Goal: Transaction & Acquisition: Purchase product/service

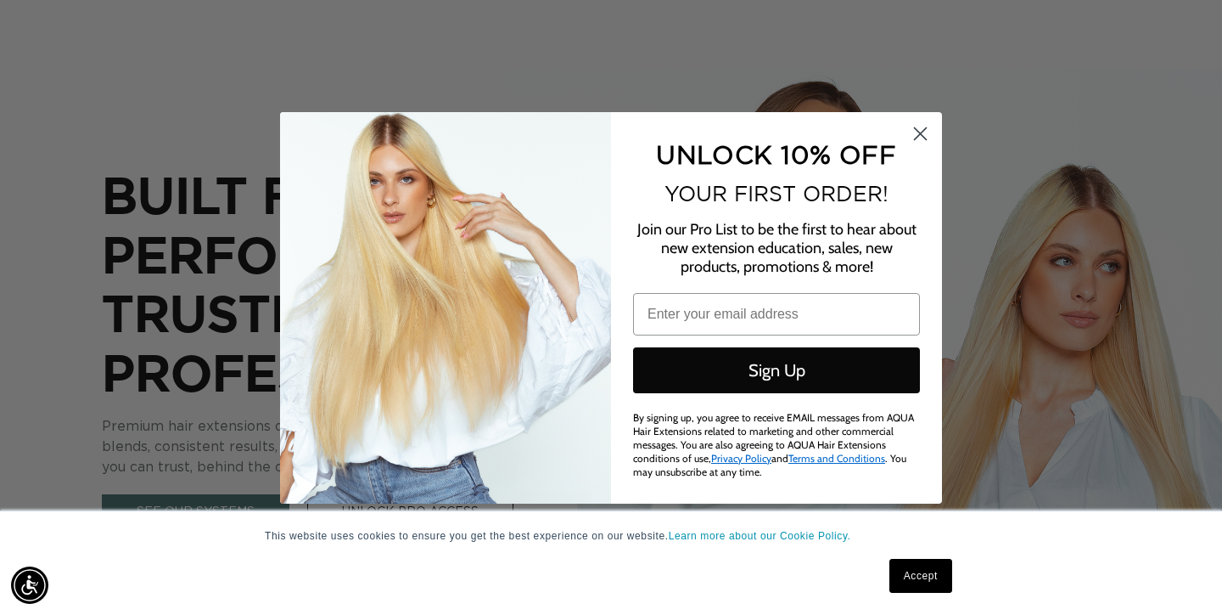
click at [924, 138] on circle "Close dialog" at bounding box center [921, 133] width 28 height 28
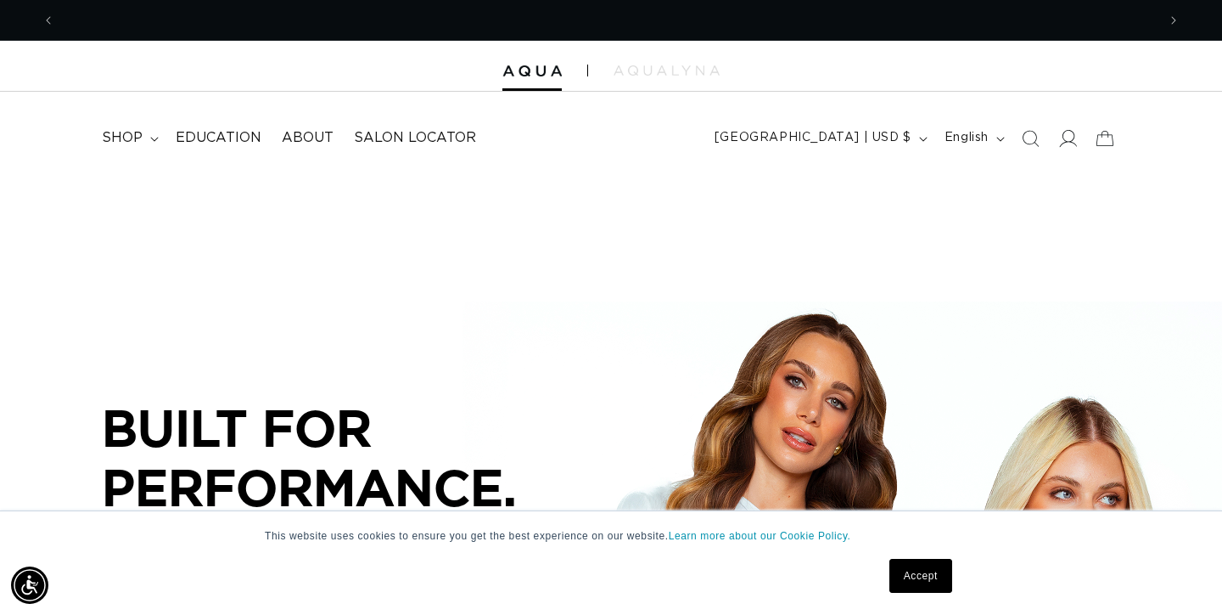
click at [1069, 134] on icon at bounding box center [1068, 138] width 18 height 18
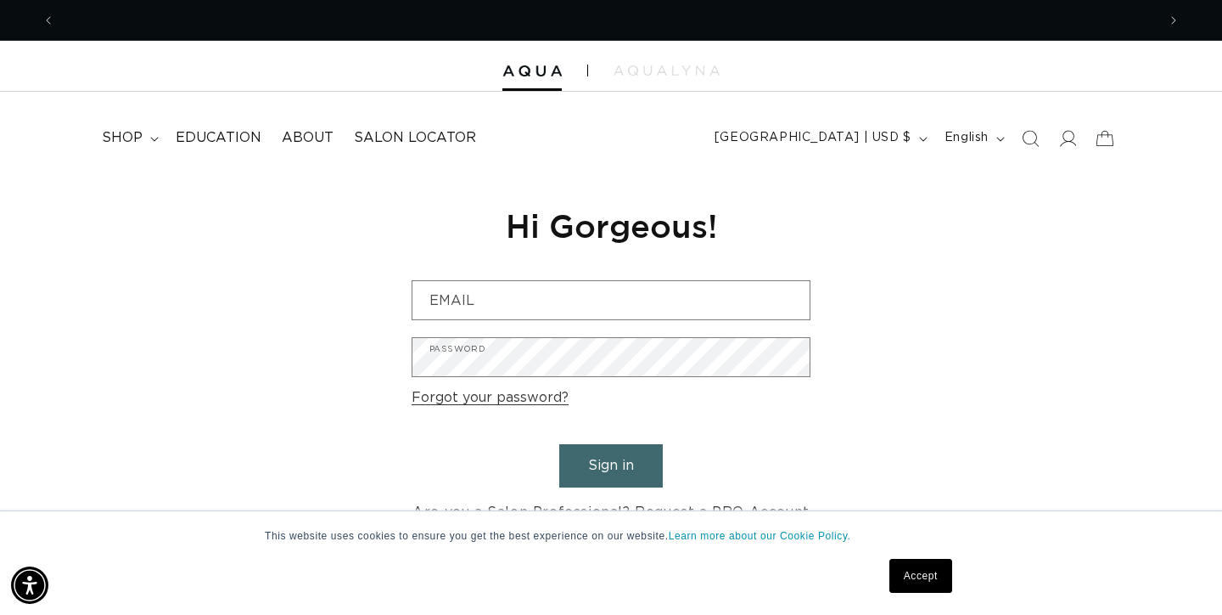
scroll to position [0, 2204]
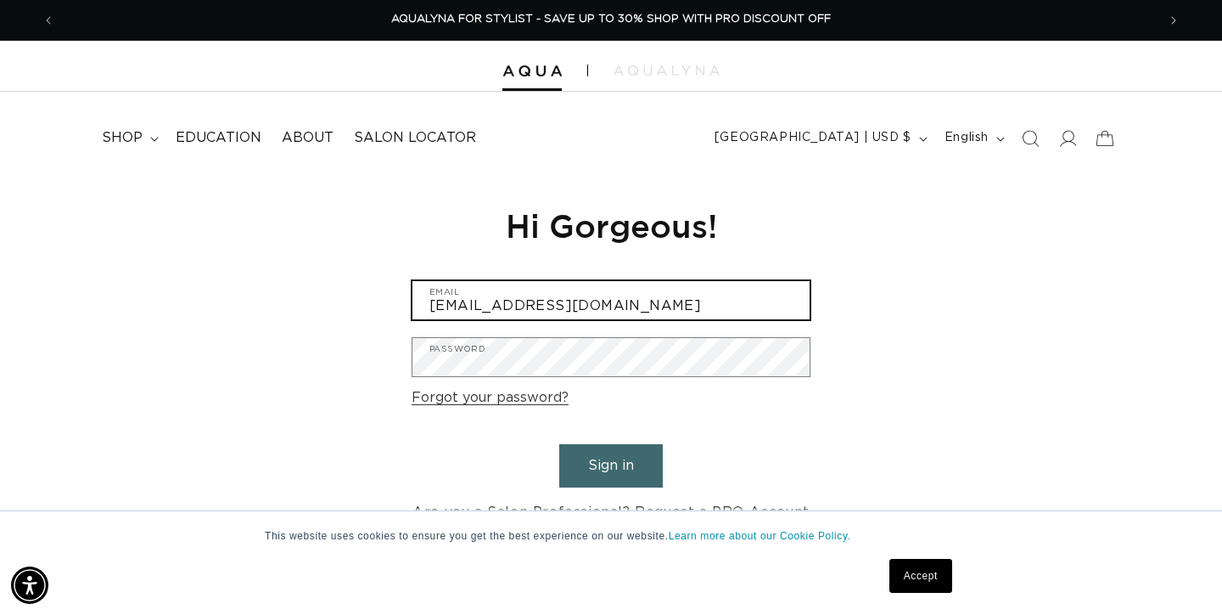
type input "[EMAIL_ADDRESS][DOMAIN_NAME]"
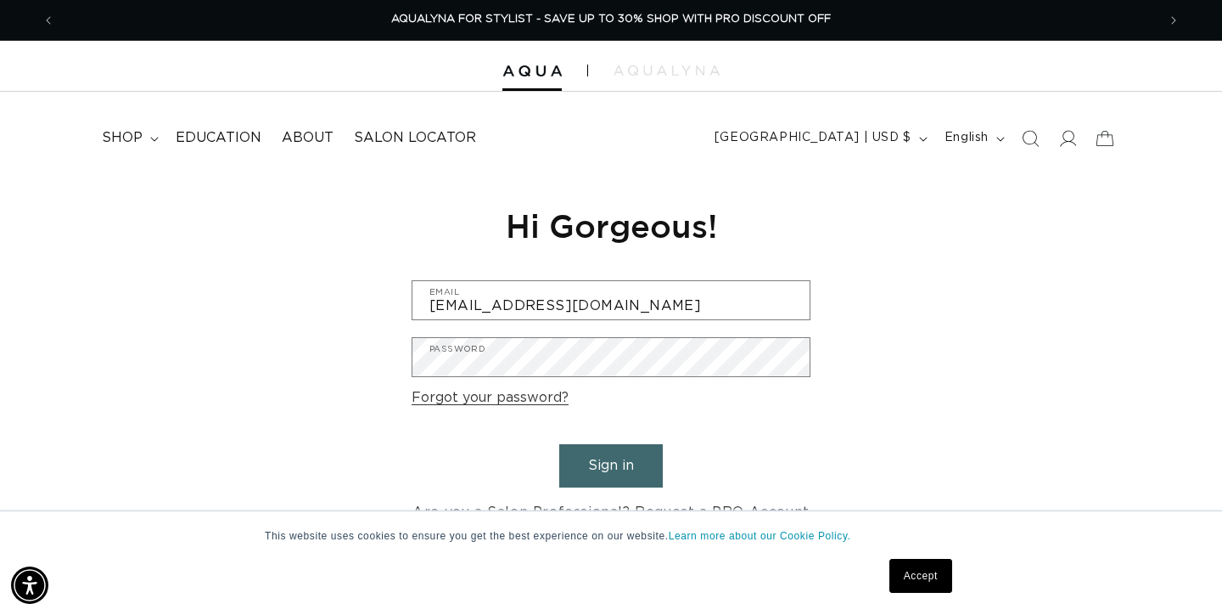
click at [599, 473] on button "Sign in" at bounding box center [611, 465] width 104 height 43
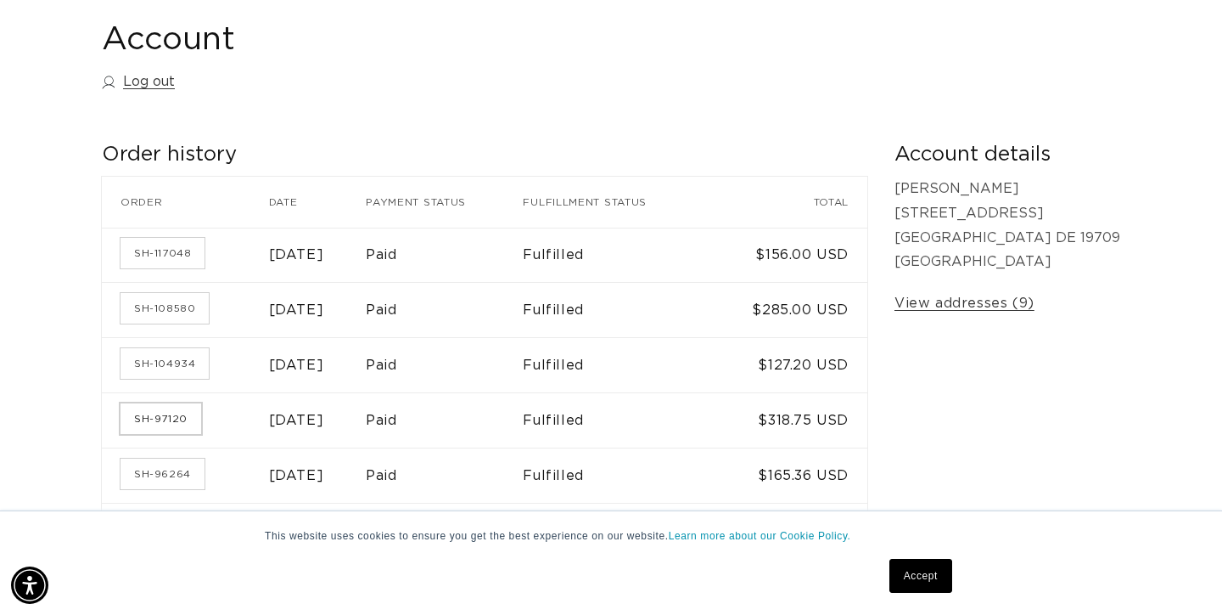
click at [172, 413] on link "SH-97120" at bounding box center [161, 418] width 81 height 31
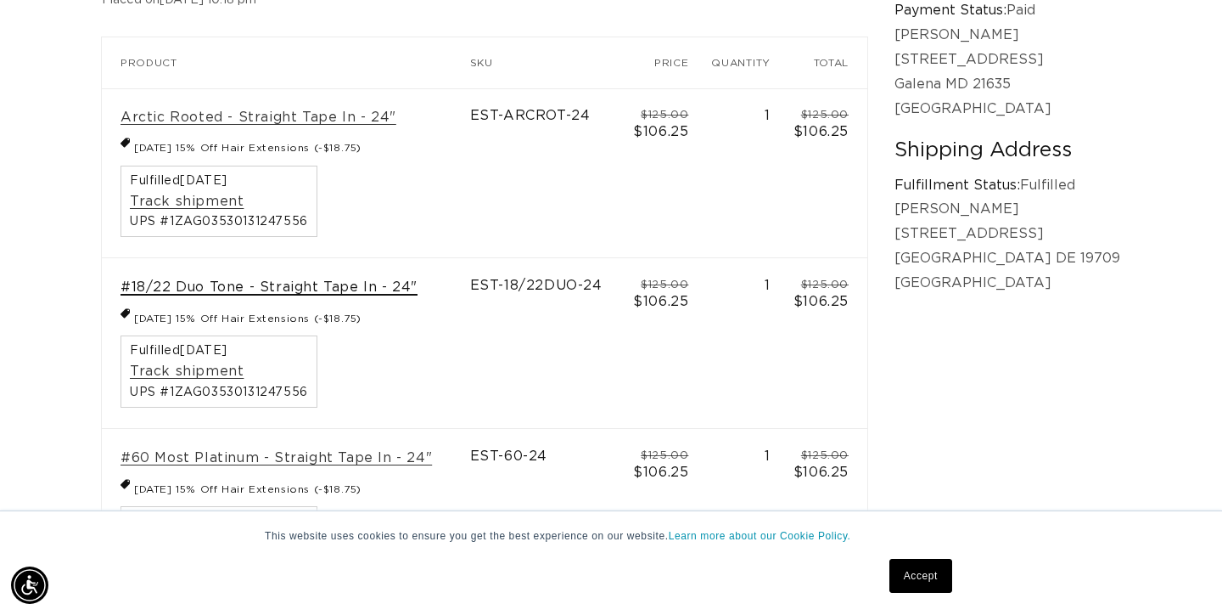
scroll to position [0, 1102]
click at [380, 282] on link "#18/22 Duo Tone - Straight Tape In - 24"" at bounding box center [269, 287] width 297 height 18
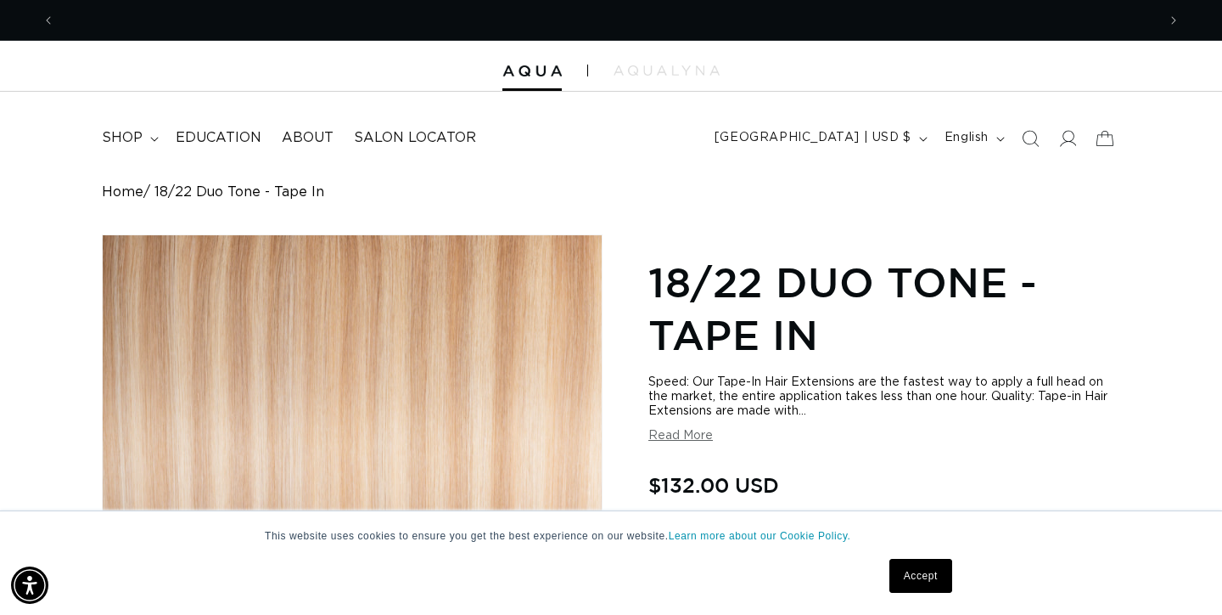
scroll to position [0, 1102]
click at [932, 565] on link "Accept" at bounding box center [921, 576] width 63 height 34
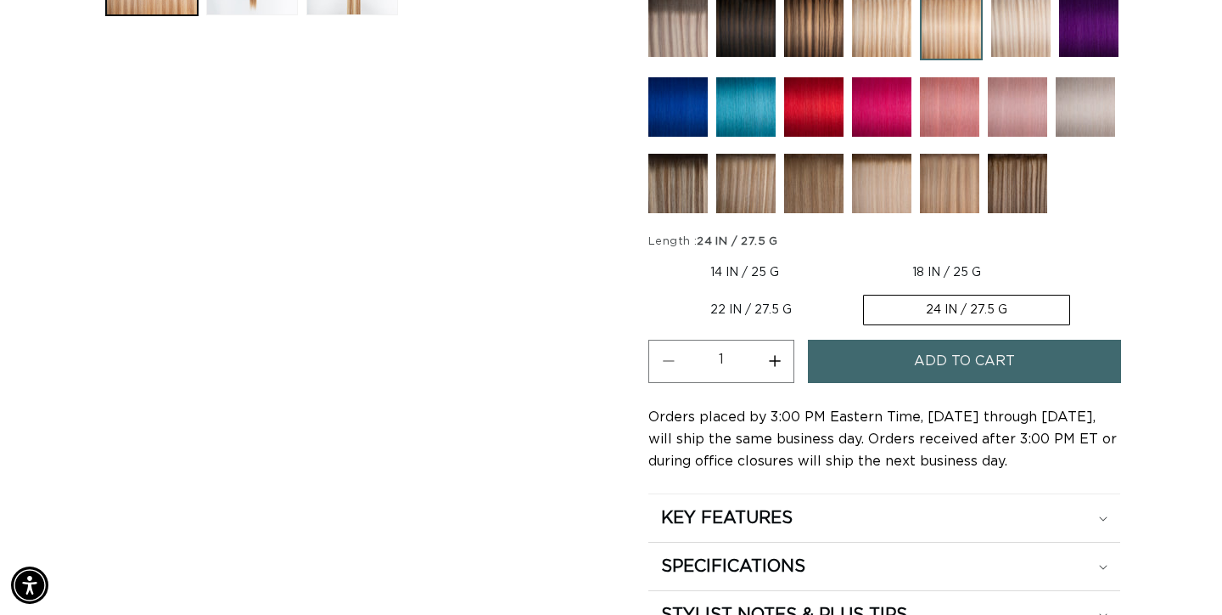
click at [756, 305] on label "22 IN / 27.5 G Variant sold out or unavailable" at bounding box center [751, 309] width 205 height 29
click at [1052, 256] on input "22 IN / 27.5 G Variant sold out or unavailable" at bounding box center [1052, 255] width 1 height 1
radio input "true"
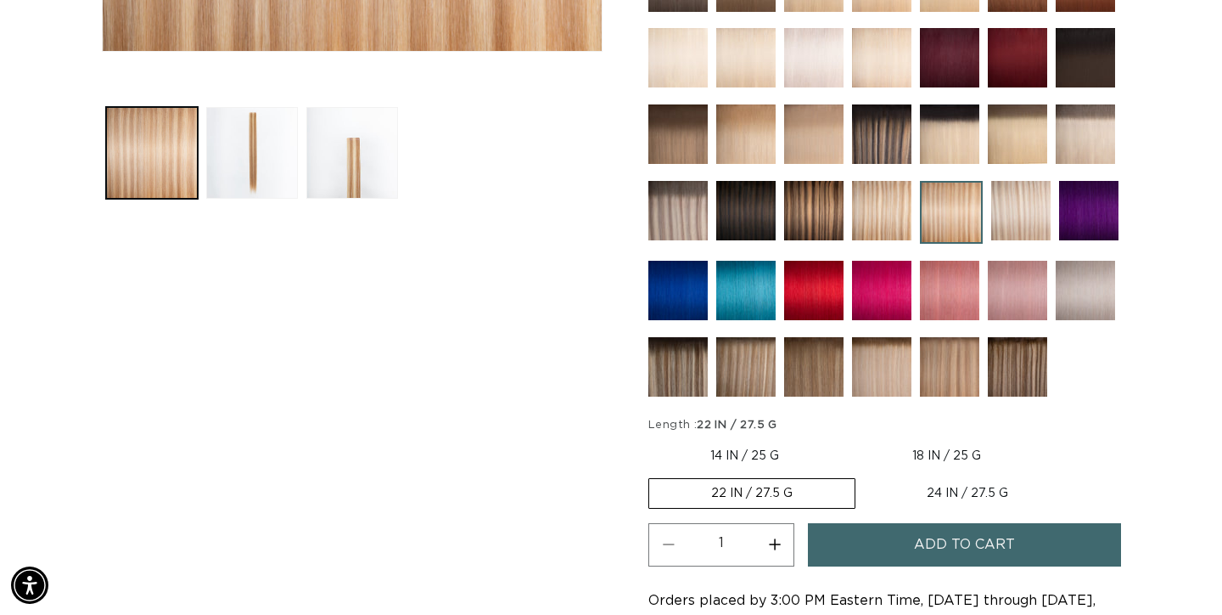
scroll to position [0, 1102]
click at [949, 490] on label "24 IN / 27.5 G Variant sold out or unavailable" at bounding box center [967, 493] width 205 height 29
click at [865, 475] on input "24 IN / 27.5 G Variant sold out or unavailable" at bounding box center [864, 475] width 1 height 1
radio input "true"
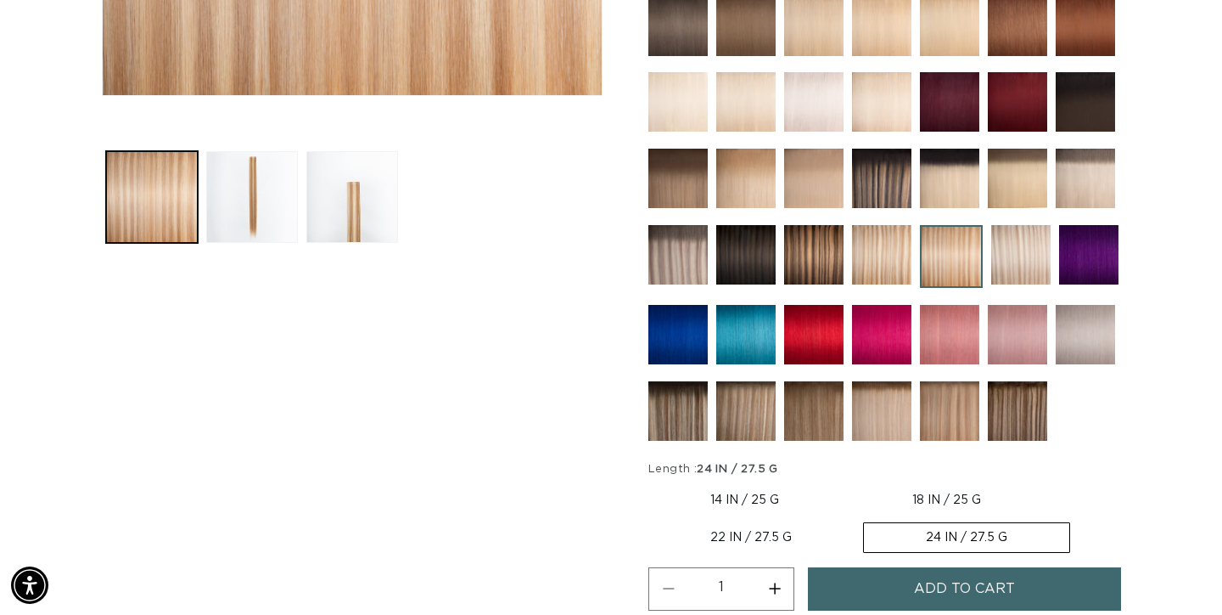
scroll to position [0, 1102]
click at [761, 535] on label "22 IN / 27.5 G Variant sold out or unavailable" at bounding box center [751, 537] width 205 height 29
click at [1052, 483] on input "22 IN / 27.5 G Variant sold out or unavailable" at bounding box center [1052, 482] width 1 height 1
click at [955, 581] on span "Add to cart" at bounding box center [964, 588] width 101 height 43
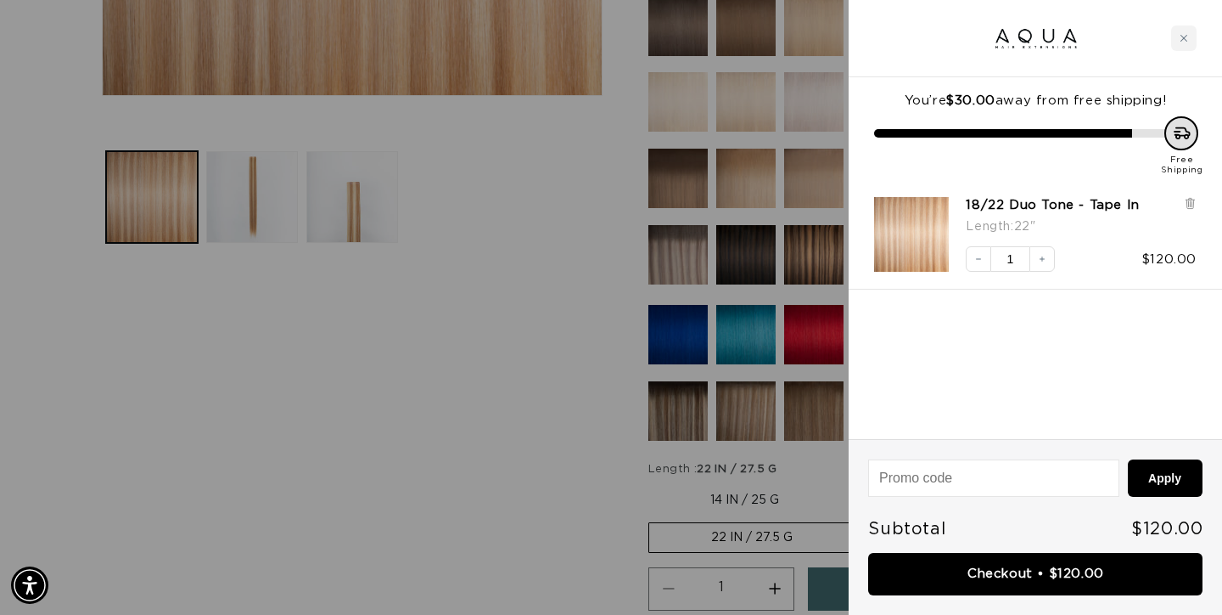
scroll to position [0, 0]
click at [484, 406] on div at bounding box center [611, 307] width 1222 height 615
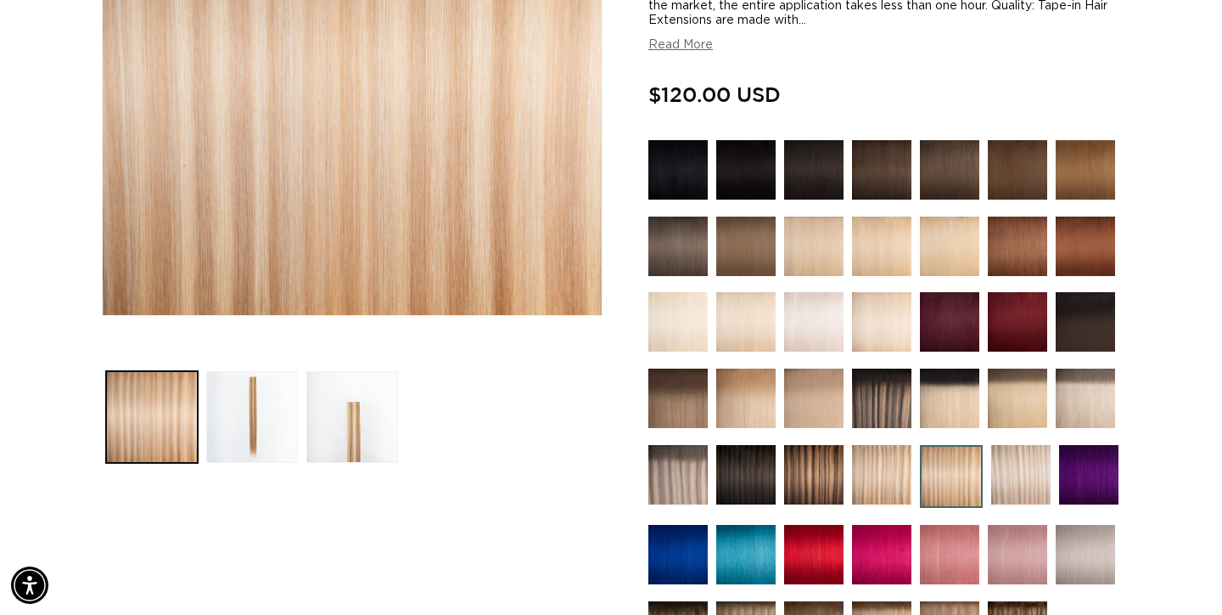
scroll to position [0, 2204]
click at [687, 331] on img at bounding box center [678, 321] width 59 height 59
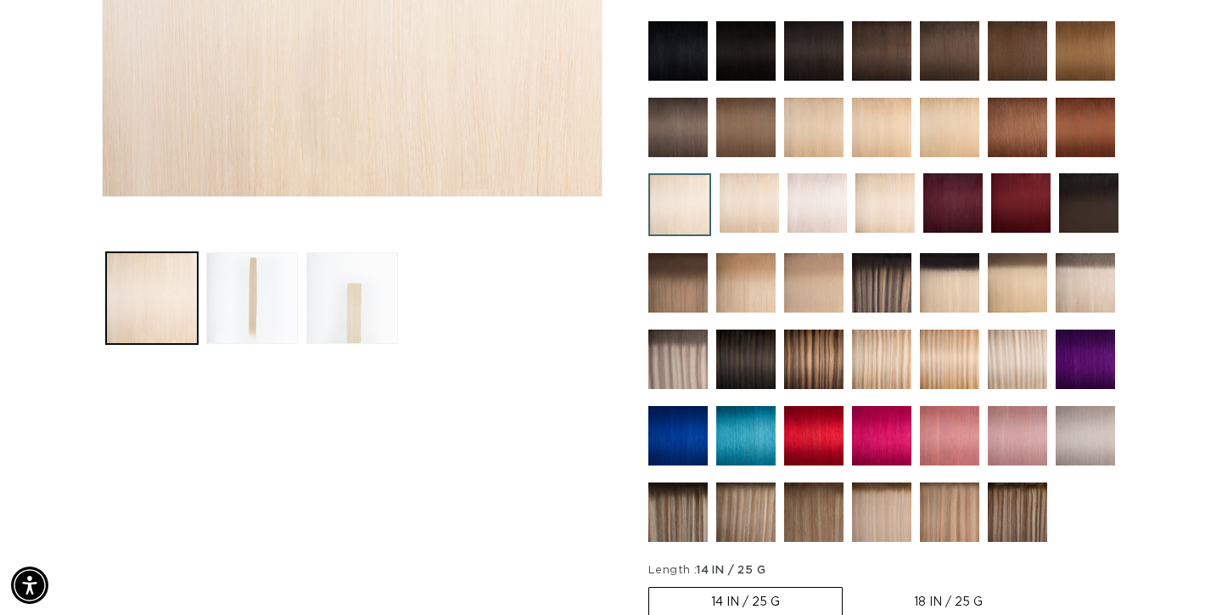
scroll to position [0, 2204]
click at [750, 201] on img at bounding box center [749, 202] width 59 height 59
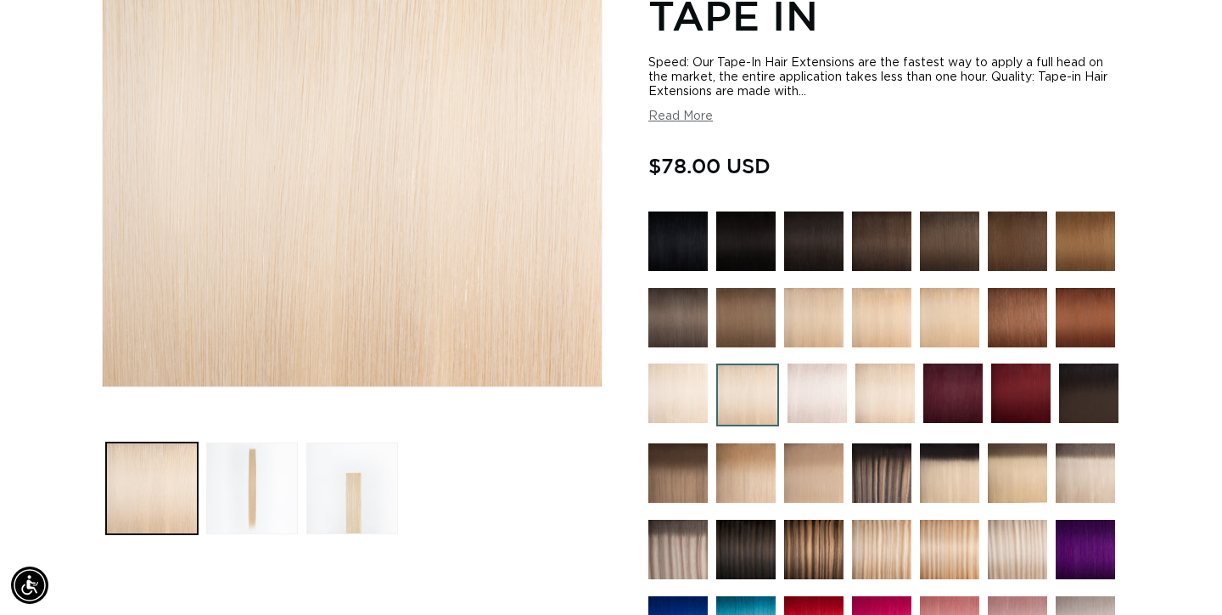
scroll to position [0, 2204]
click at [818, 412] on img at bounding box center [817, 392] width 59 height 59
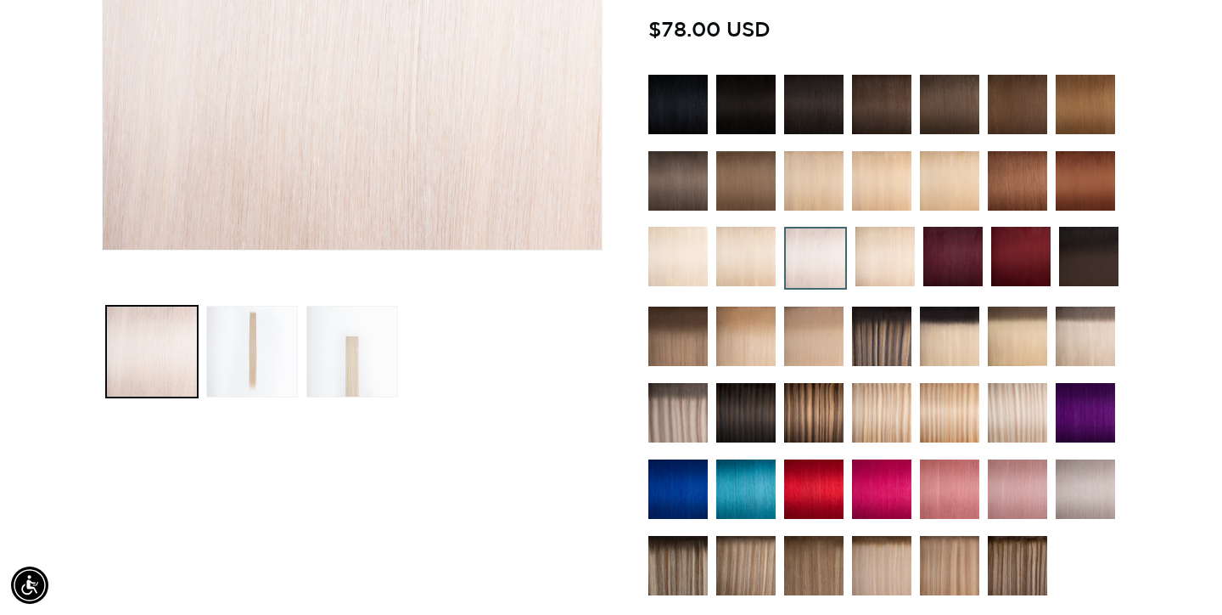
click at [876, 268] on img at bounding box center [885, 256] width 59 height 59
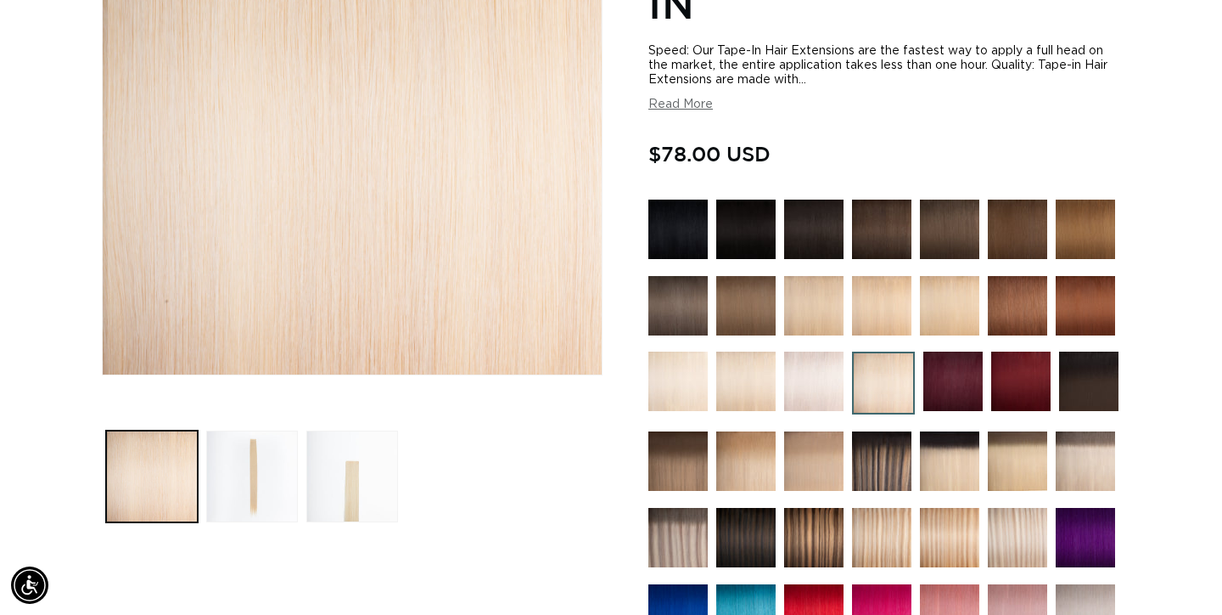
click at [750, 368] on img at bounding box center [745, 380] width 59 height 59
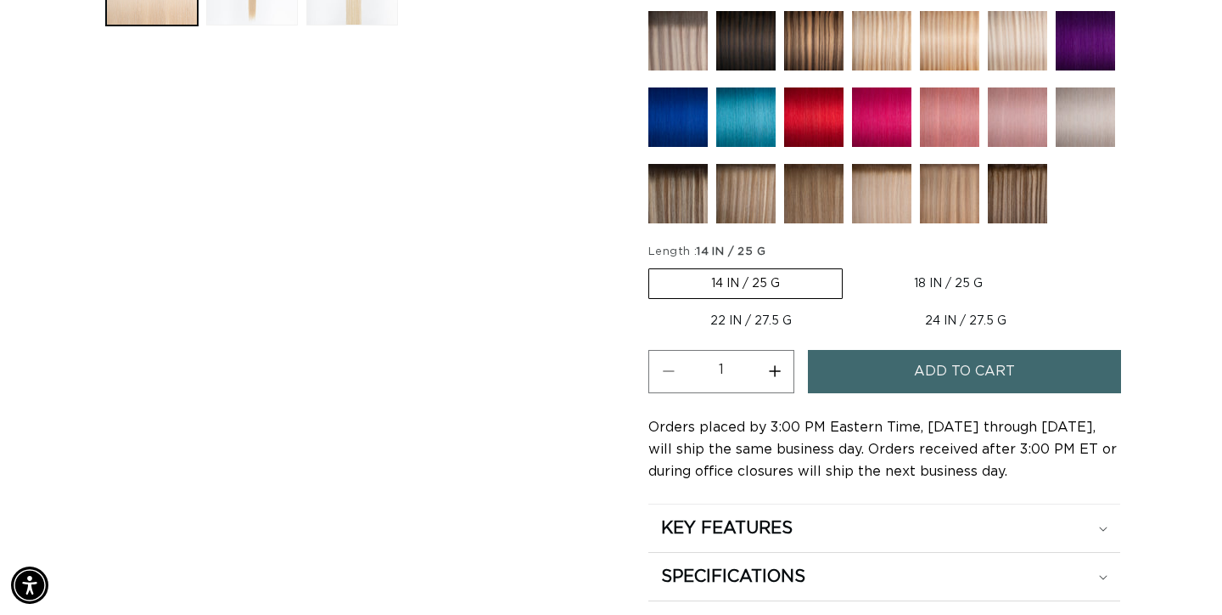
scroll to position [0, 1102]
click at [772, 317] on label "22 IN / 27.5 G Variant sold out or unavailable" at bounding box center [751, 320] width 205 height 29
click at [1053, 266] on input "22 IN / 27.5 G Variant sold out or unavailable" at bounding box center [1053, 265] width 1 height 1
radio input "true"
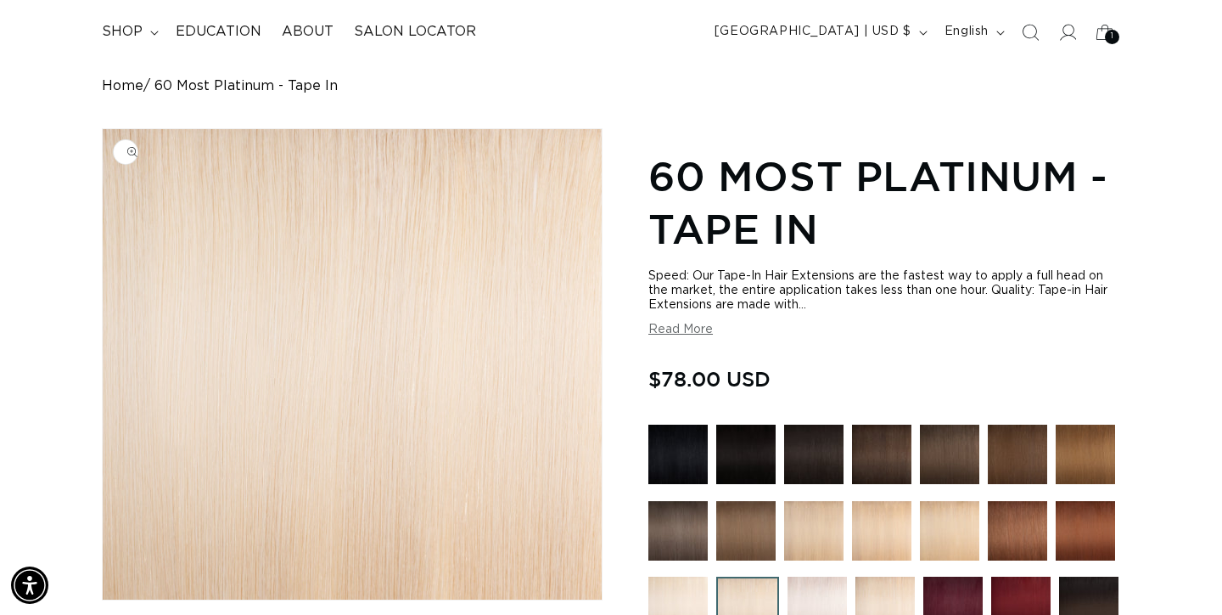
scroll to position [109, 1]
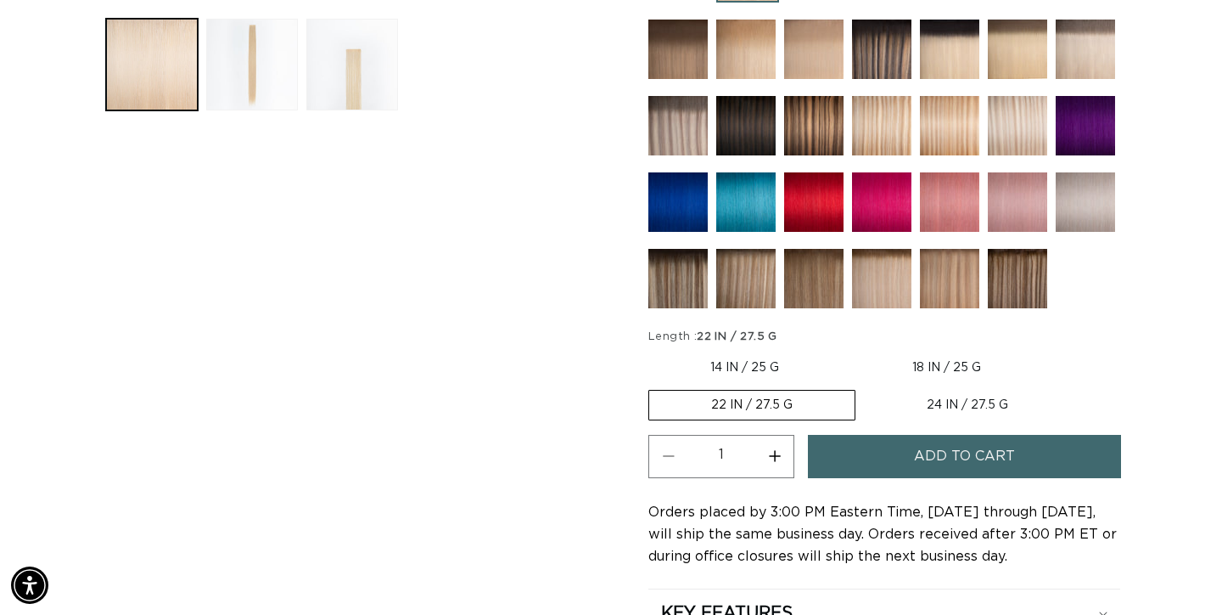
scroll to position [746, 0]
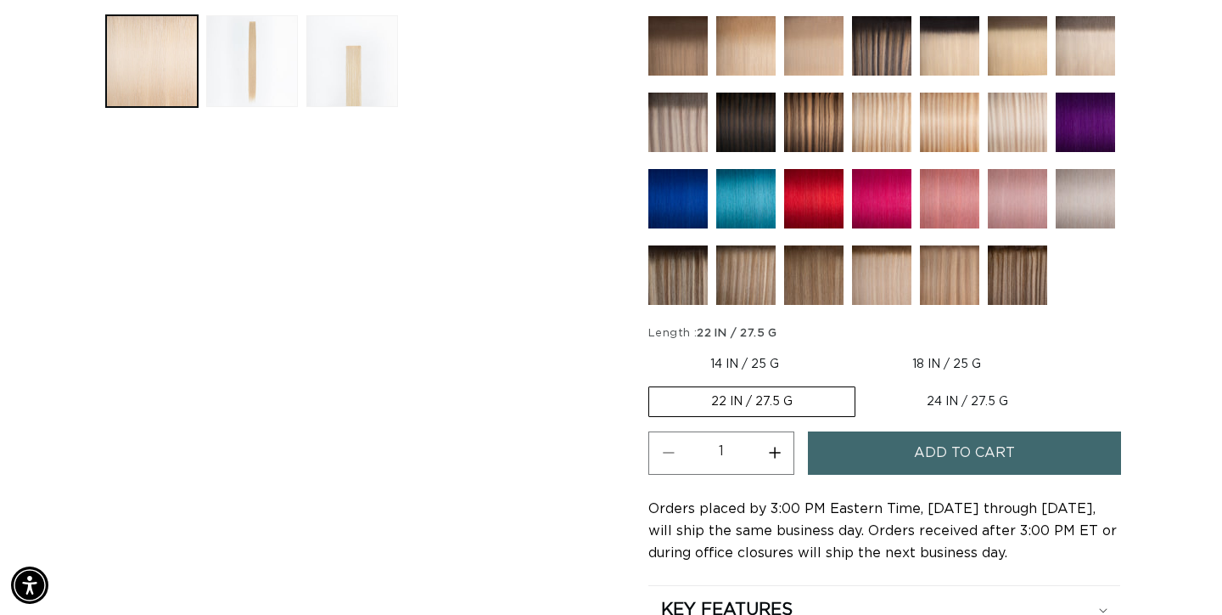
click at [982, 451] on span "Add to cart" at bounding box center [964, 452] width 101 height 43
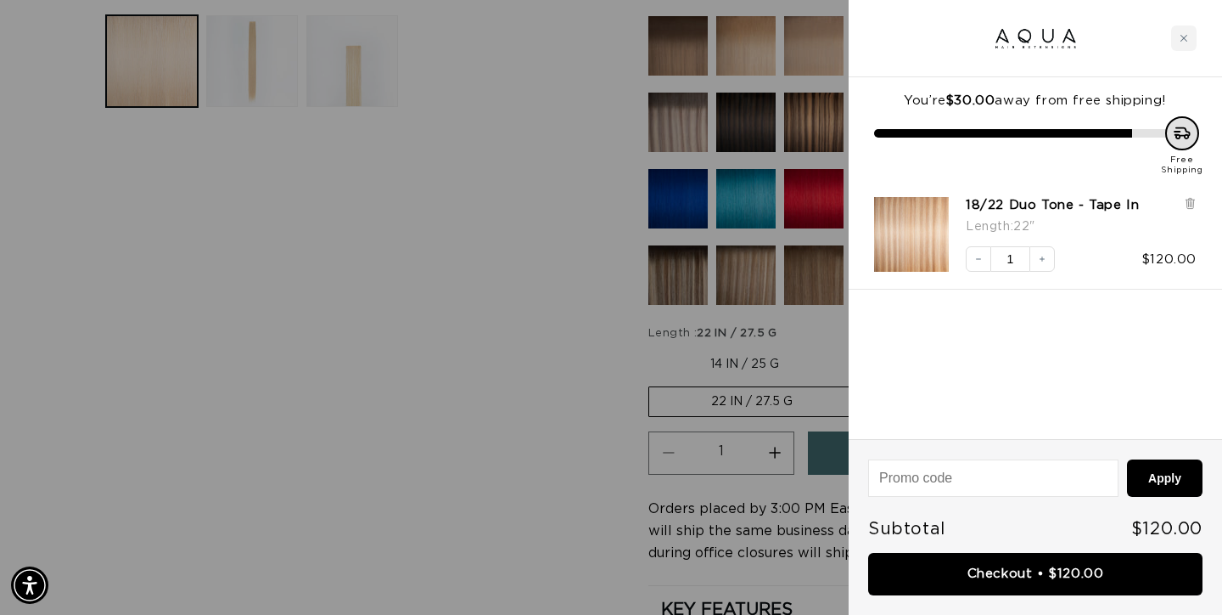
scroll to position [0, 2204]
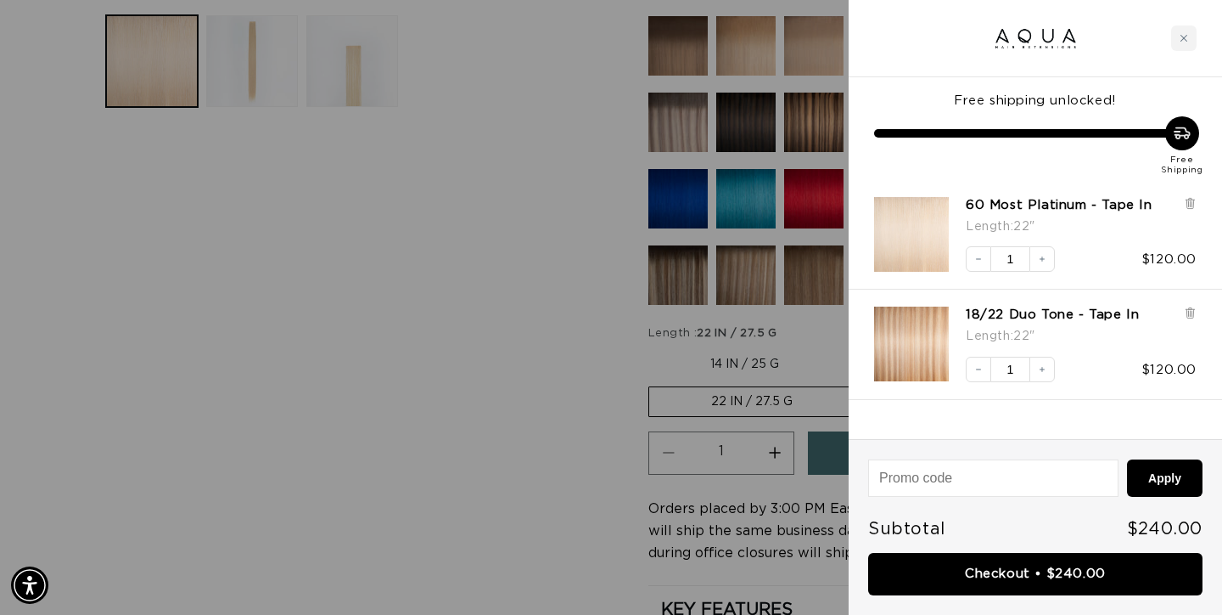
click at [430, 326] on div at bounding box center [611, 307] width 1222 height 615
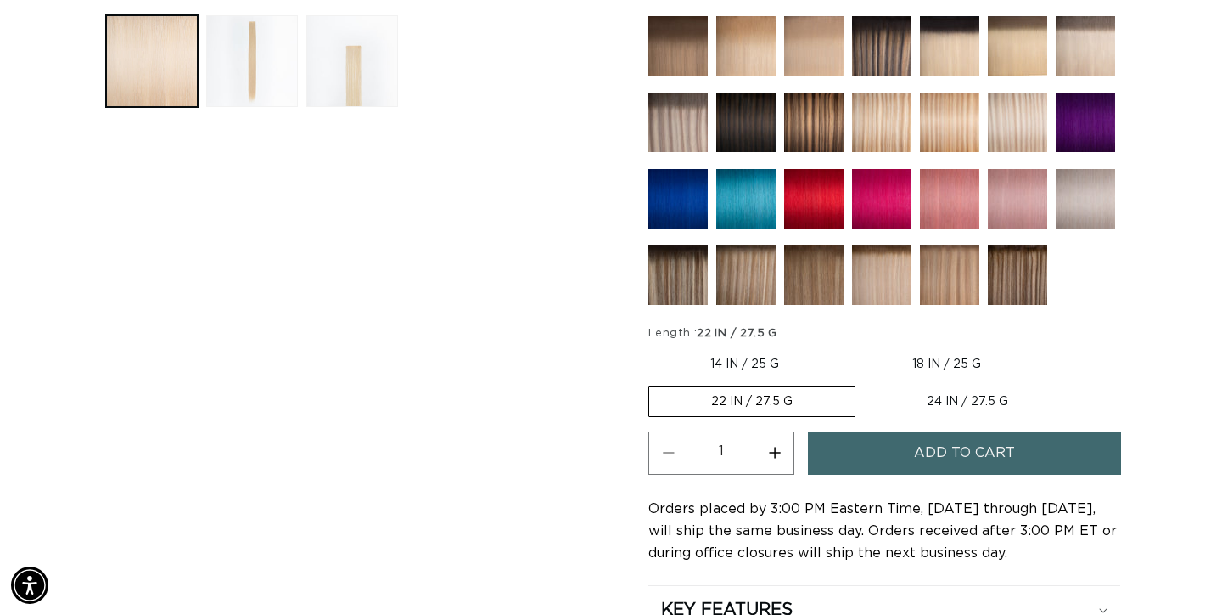
click at [952, 289] on img at bounding box center [949, 274] width 59 height 59
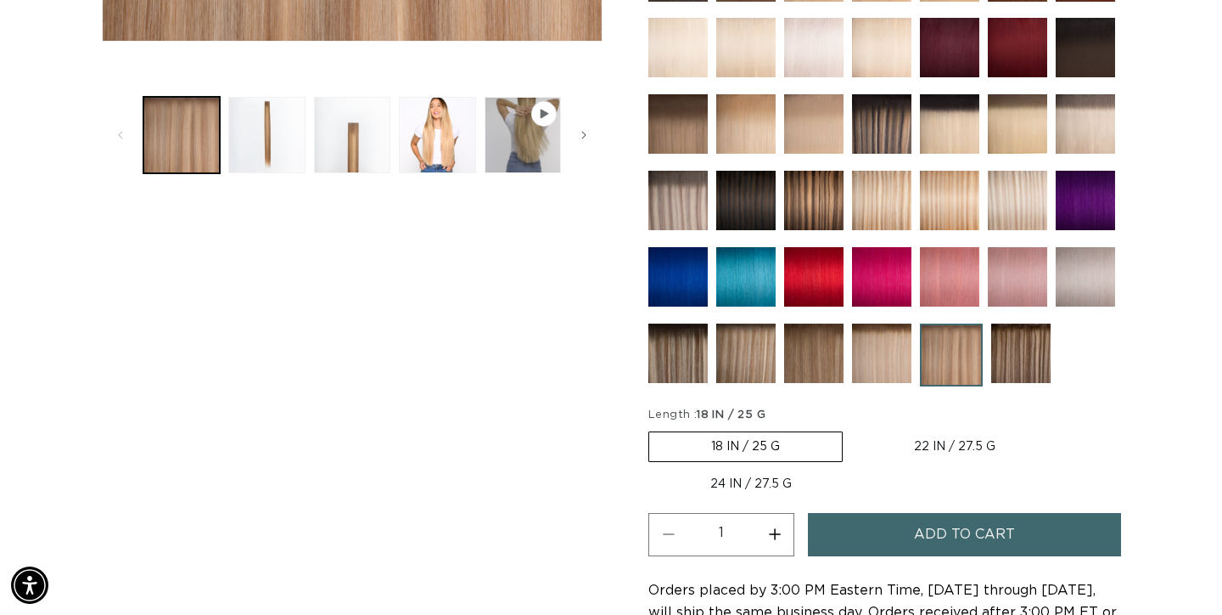
scroll to position [0, 2204]
click at [893, 196] on img at bounding box center [881, 200] width 59 height 59
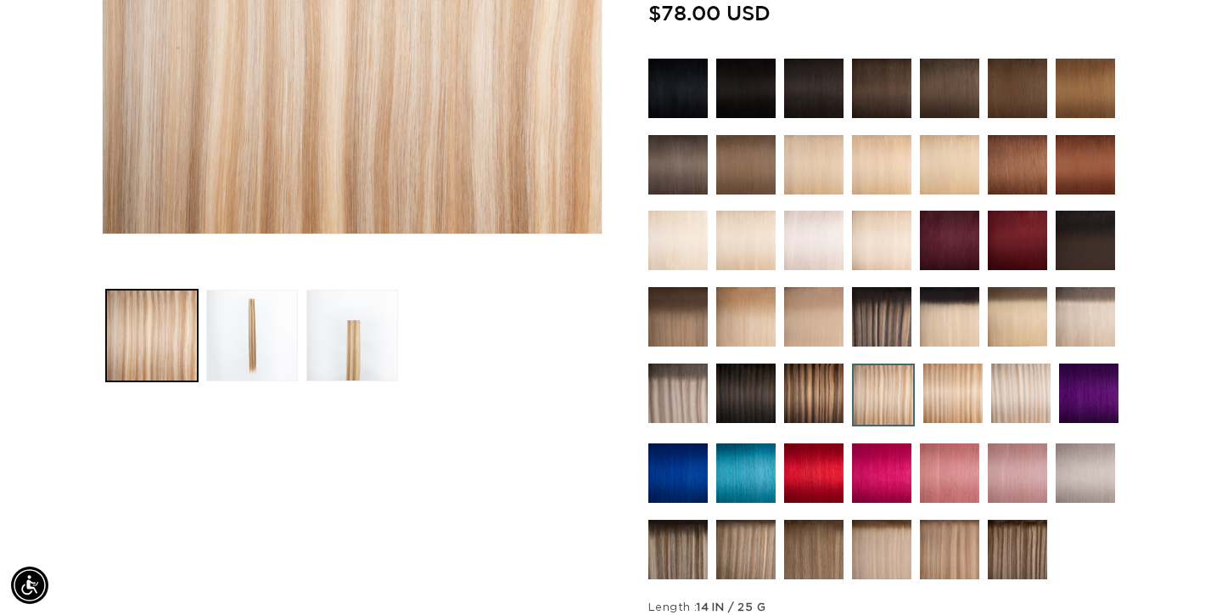
scroll to position [474, 0]
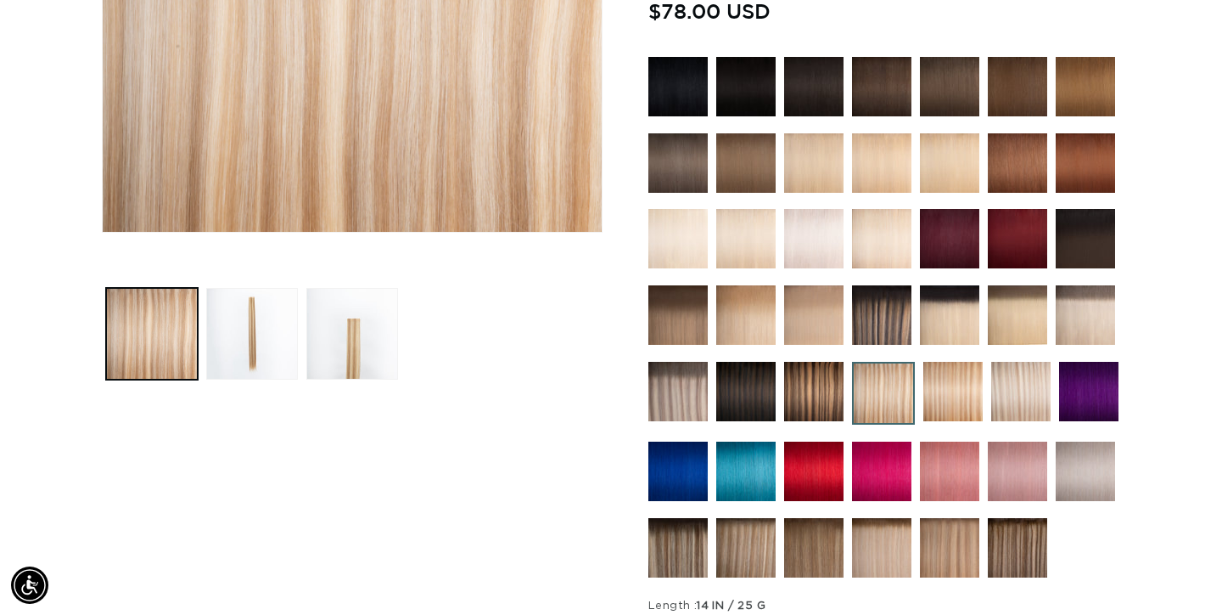
click at [956, 413] on img at bounding box center [953, 391] width 59 height 59
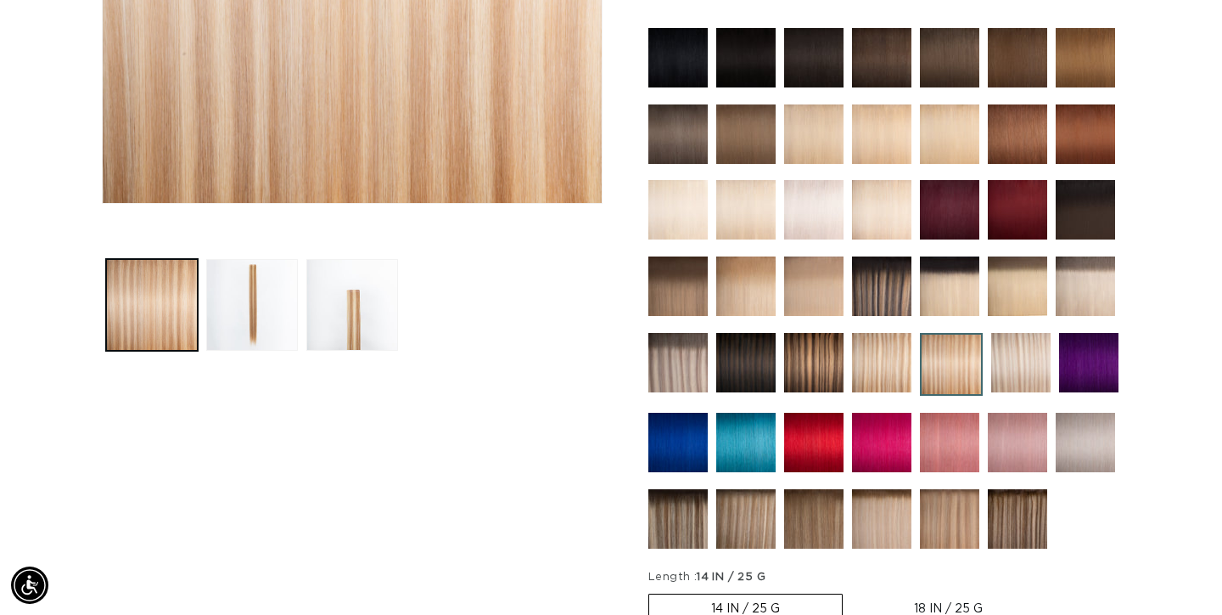
scroll to position [499, 0]
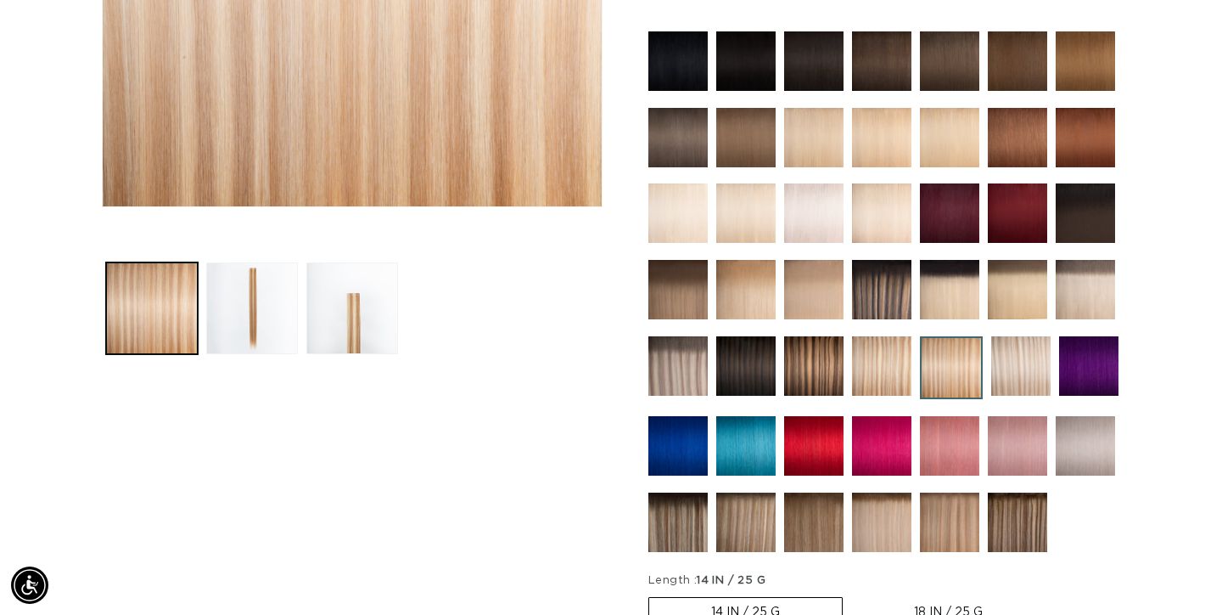
click at [890, 449] on img at bounding box center [881, 445] width 59 height 59
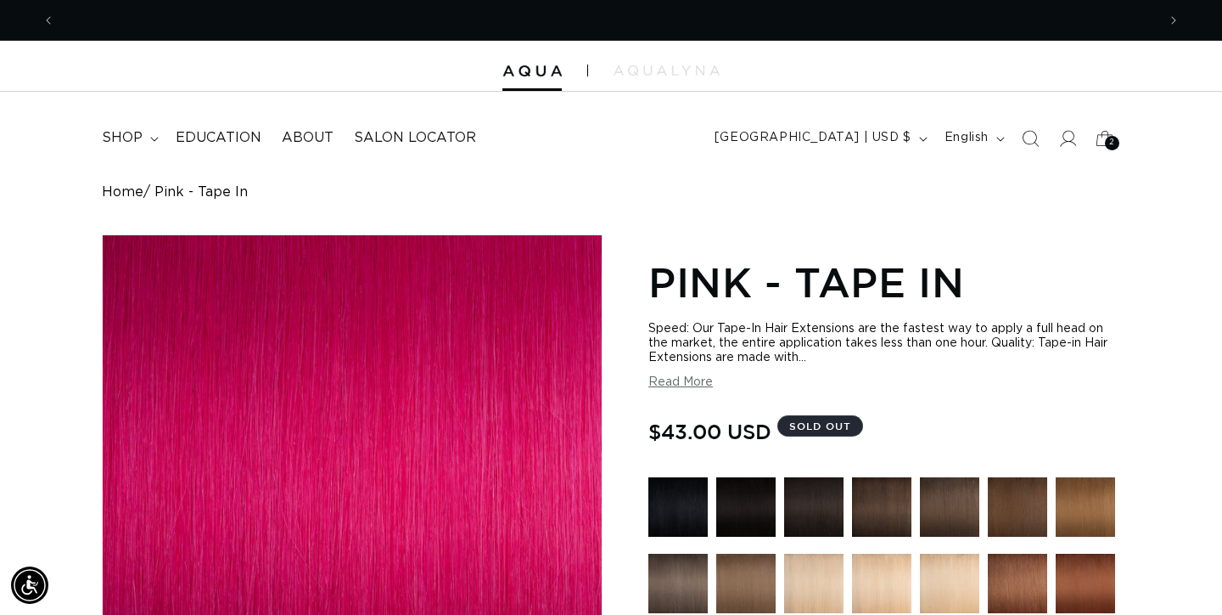
scroll to position [0, 2204]
click at [540, 68] on img at bounding box center [532, 71] width 59 height 12
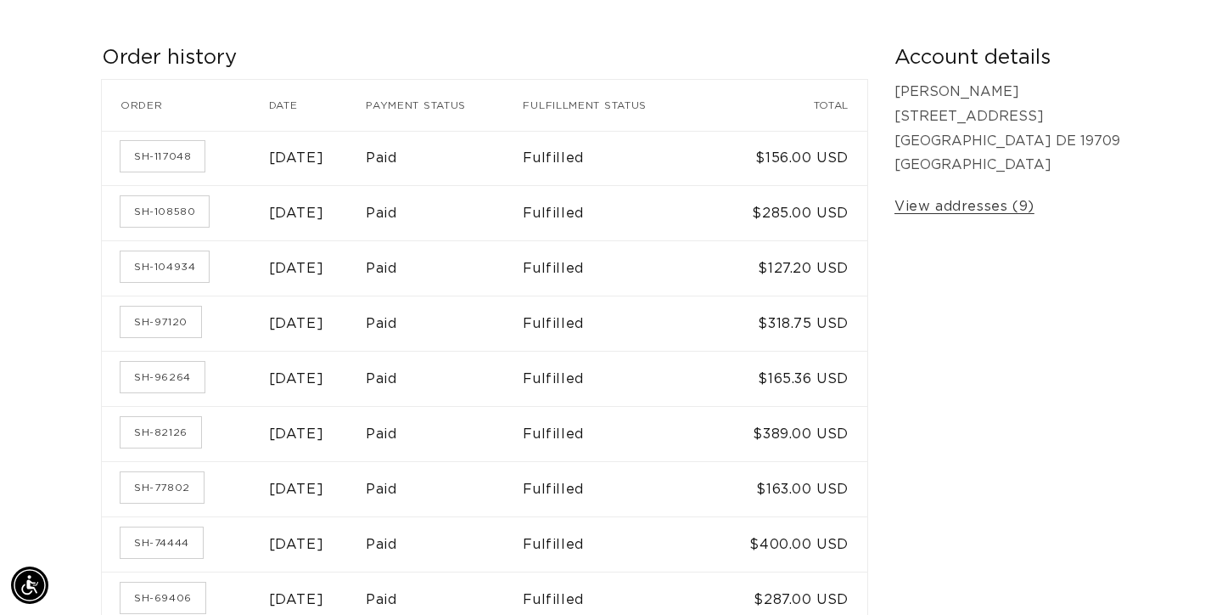
scroll to position [0, 2204]
click at [171, 434] on link "SH-82126" at bounding box center [161, 432] width 81 height 31
click at [162, 537] on link "SH-74444" at bounding box center [162, 542] width 82 height 31
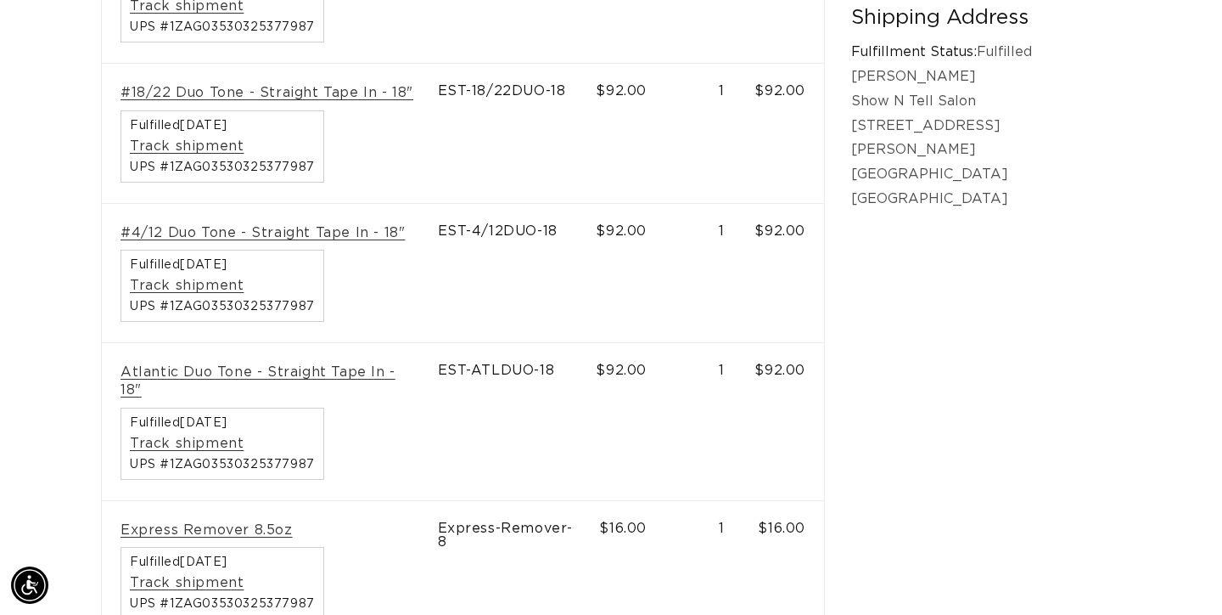
scroll to position [0, 2204]
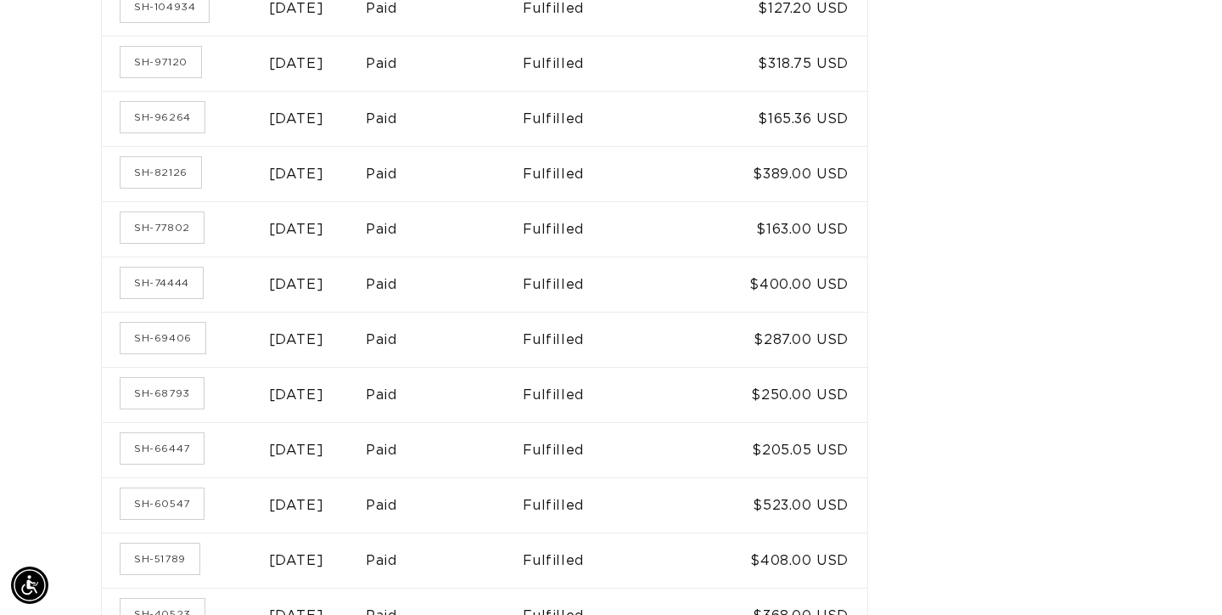
scroll to position [0, 2204]
click at [188, 495] on link "SH-60547" at bounding box center [162, 503] width 83 height 31
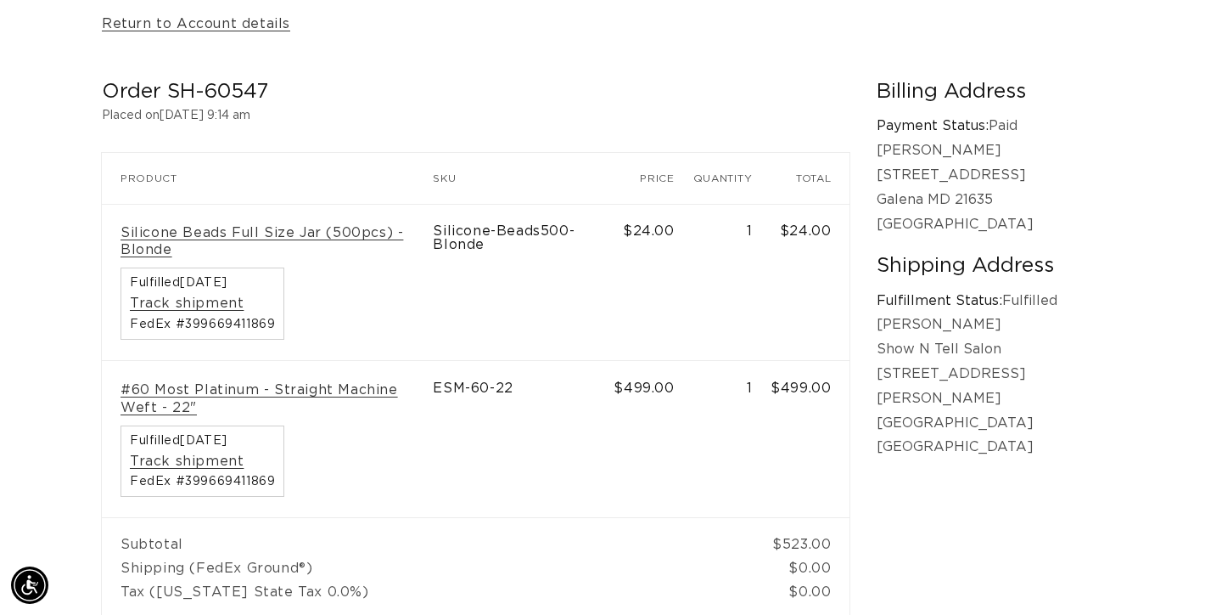
scroll to position [0, 1102]
click at [407, 381] on link "#60 Most Platinum - Straight Machine Weft - 22"" at bounding box center [268, 399] width 294 height 36
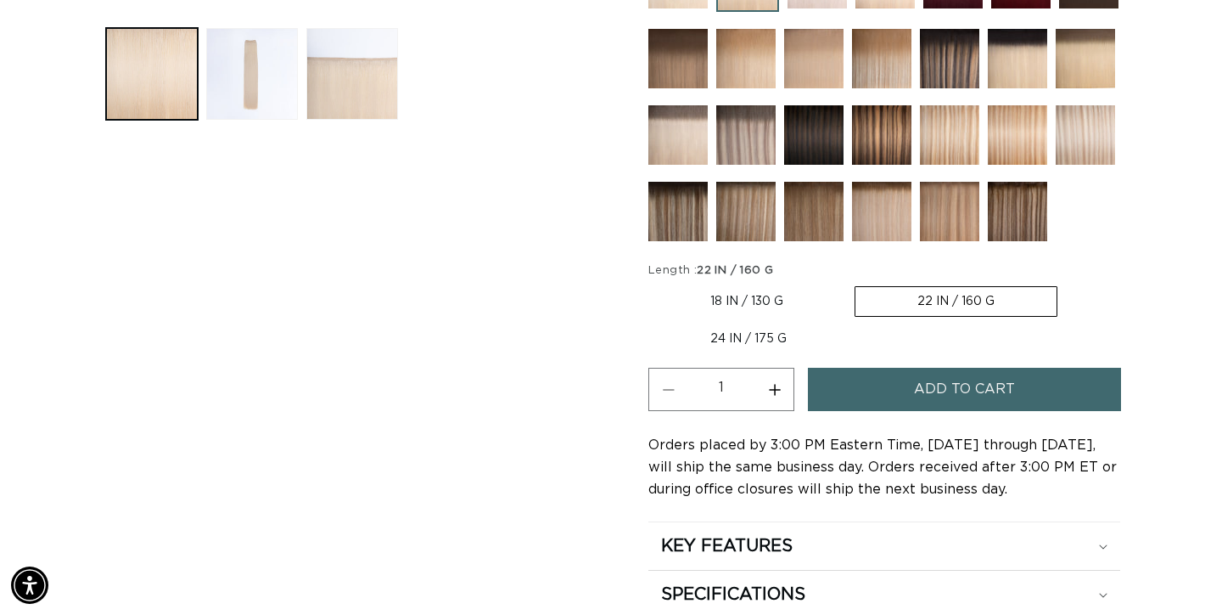
scroll to position [0, 2204]
click at [989, 380] on span "Add to cart" at bounding box center [964, 389] width 101 height 43
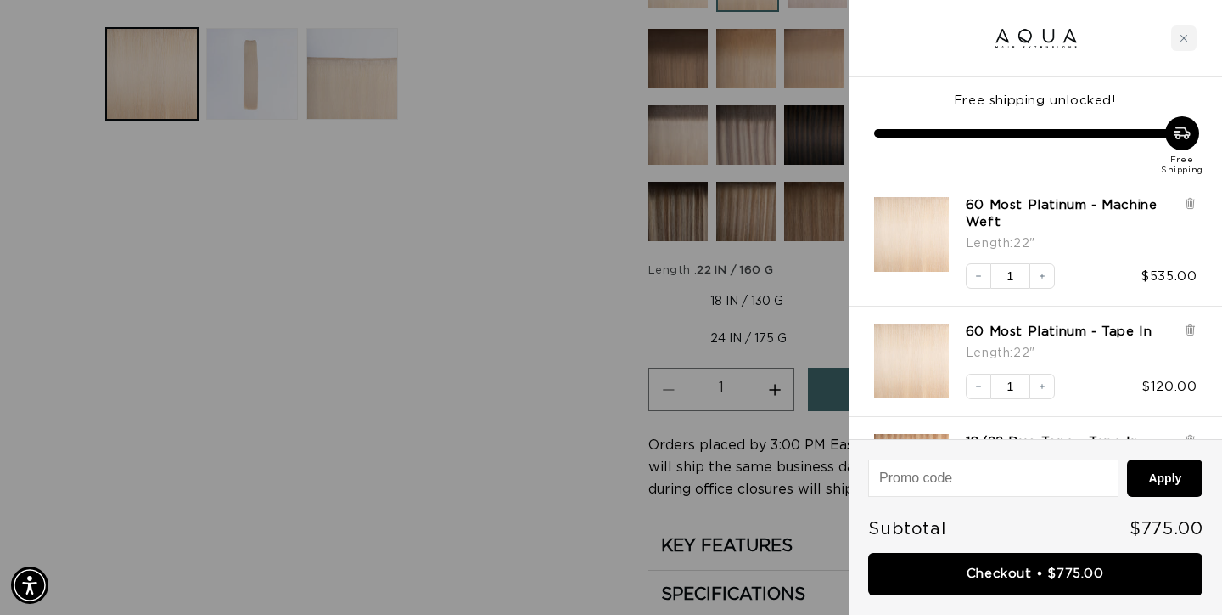
scroll to position [0, 1102]
click at [361, 267] on div at bounding box center [611, 307] width 1222 height 615
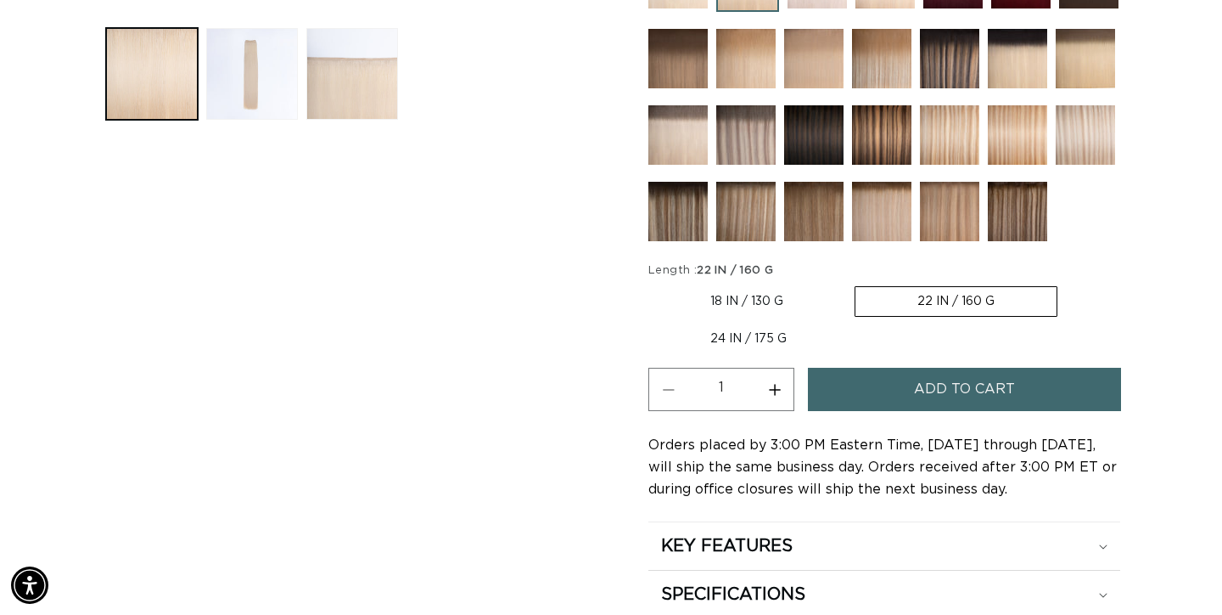
scroll to position [0, 2204]
click at [959, 301] on label "22 IN / 160 G Variant sold out or unavailable" at bounding box center [956, 301] width 203 height 31
click at [855, 284] on input "22 IN / 160 G Variant sold out or unavailable" at bounding box center [854, 283] width 1 height 1
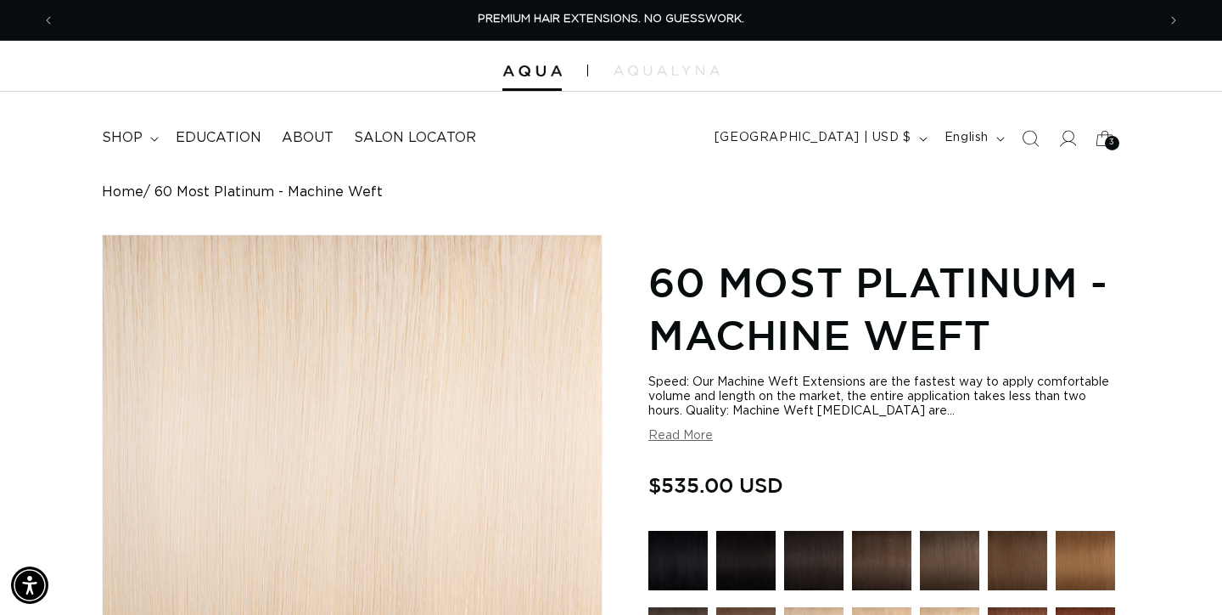
scroll to position [0, 0]
click at [542, 70] on img at bounding box center [532, 71] width 59 height 12
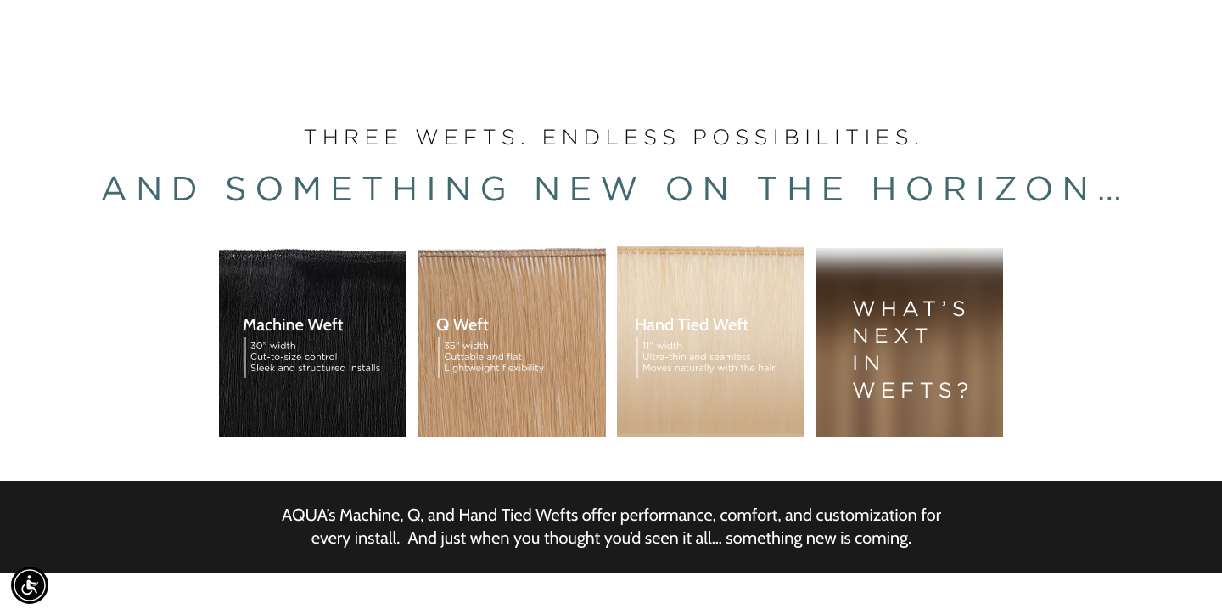
click at [905, 322] on div "BUILT FOR  PERFORMANCE. TRUSTED BY PROFESSIONALS. Premium hair extensions desig…" at bounding box center [611, 318] width 1222 height 764
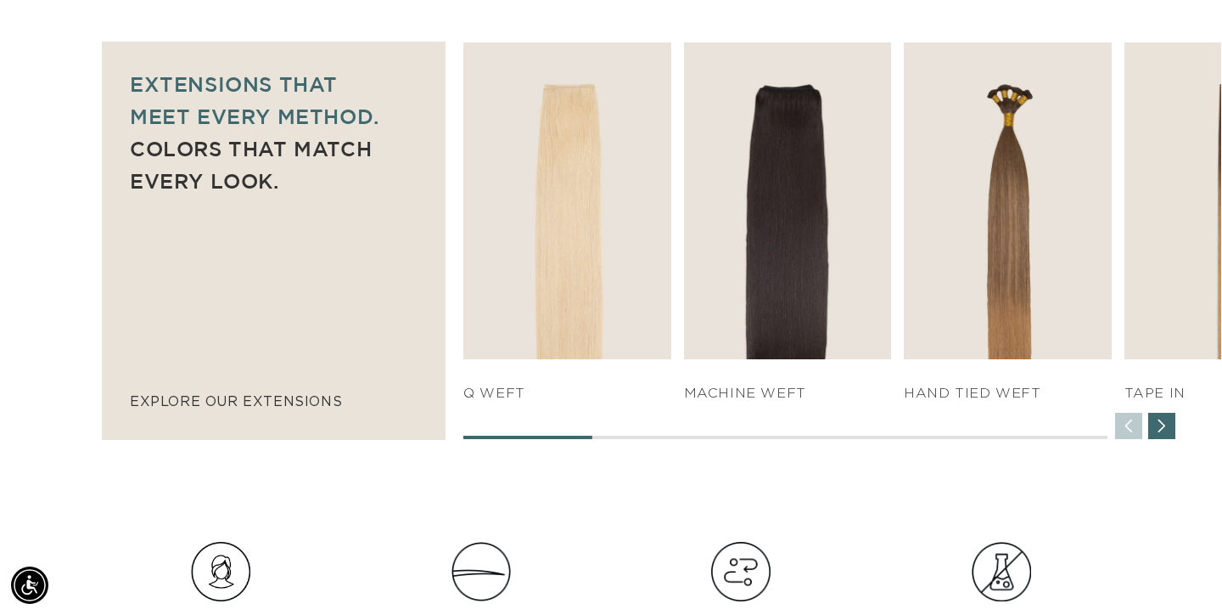
click at [1171, 423] on div "Next slide" at bounding box center [1162, 426] width 27 height 27
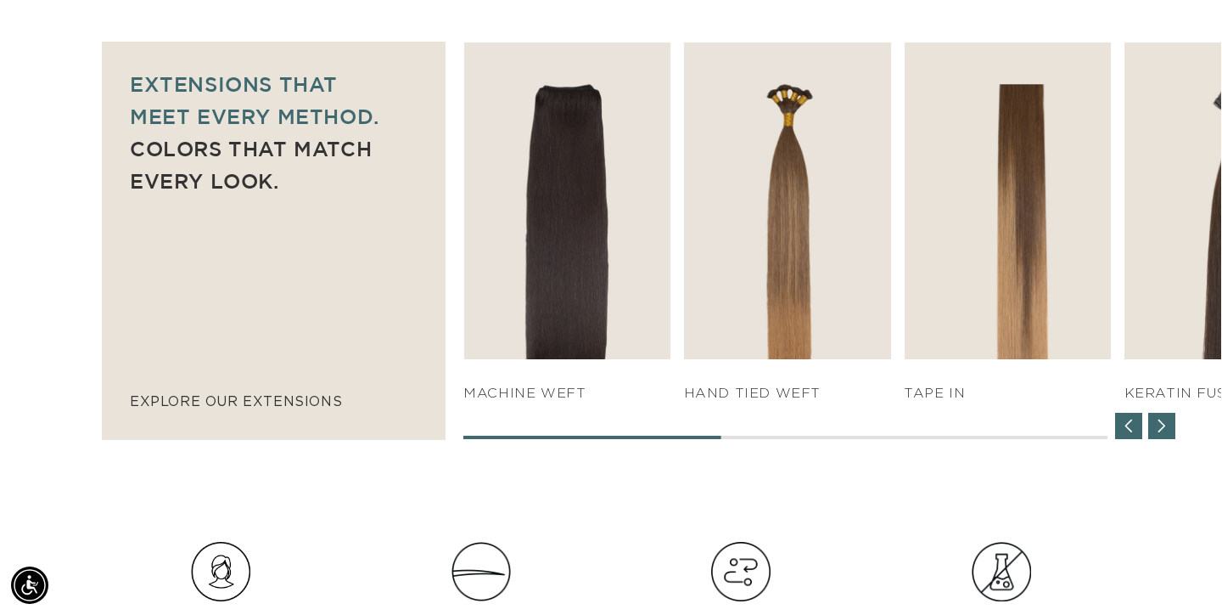
click at [1171, 423] on div "Next slide" at bounding box center [1162, 426] width 27 height 27
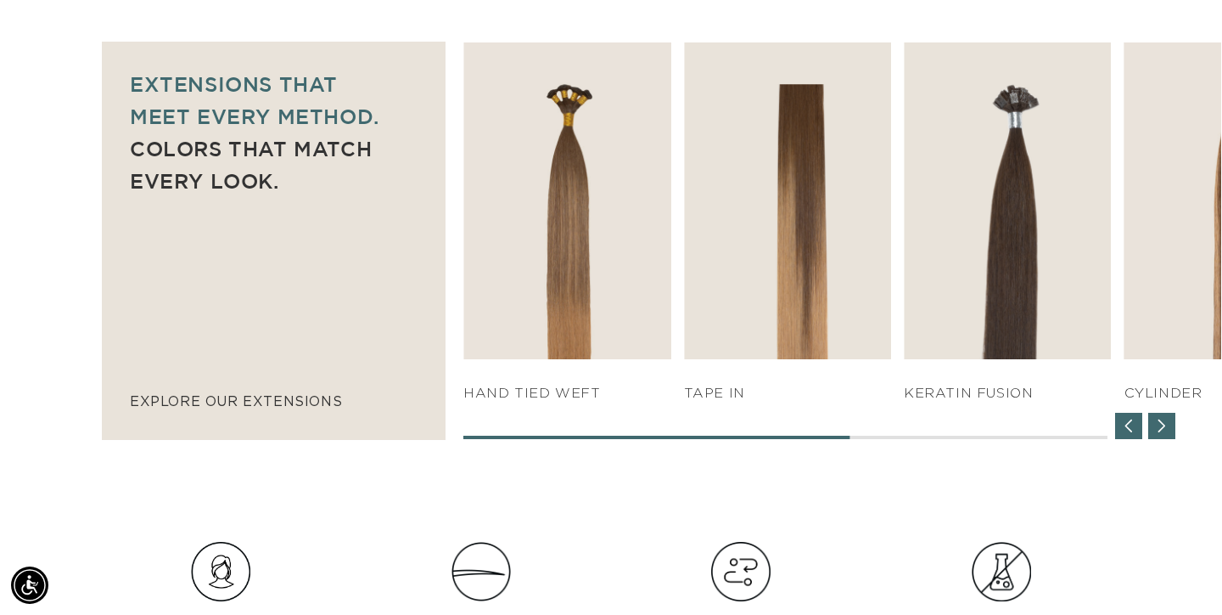
click at [1171, 423] on div "Next slide" at bounding box center [1162, 426] width 27 height 27
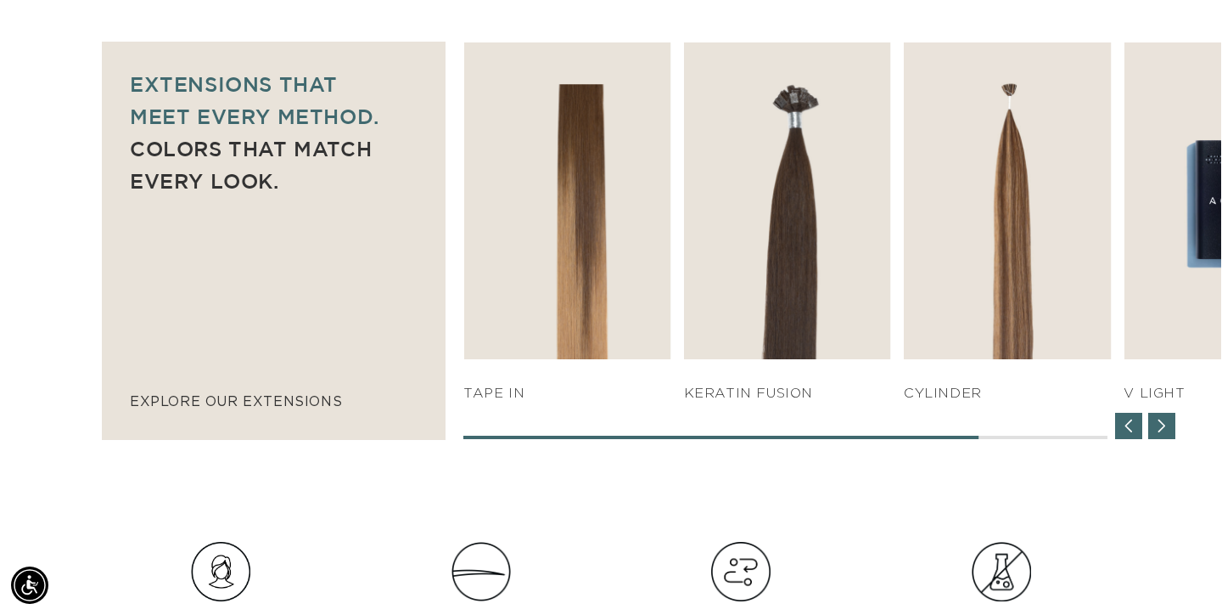
scroll to position [0, 1102]
click at [1171, 423] on div "Next slide" at bounding box center [1162, 426] width 27 height 27
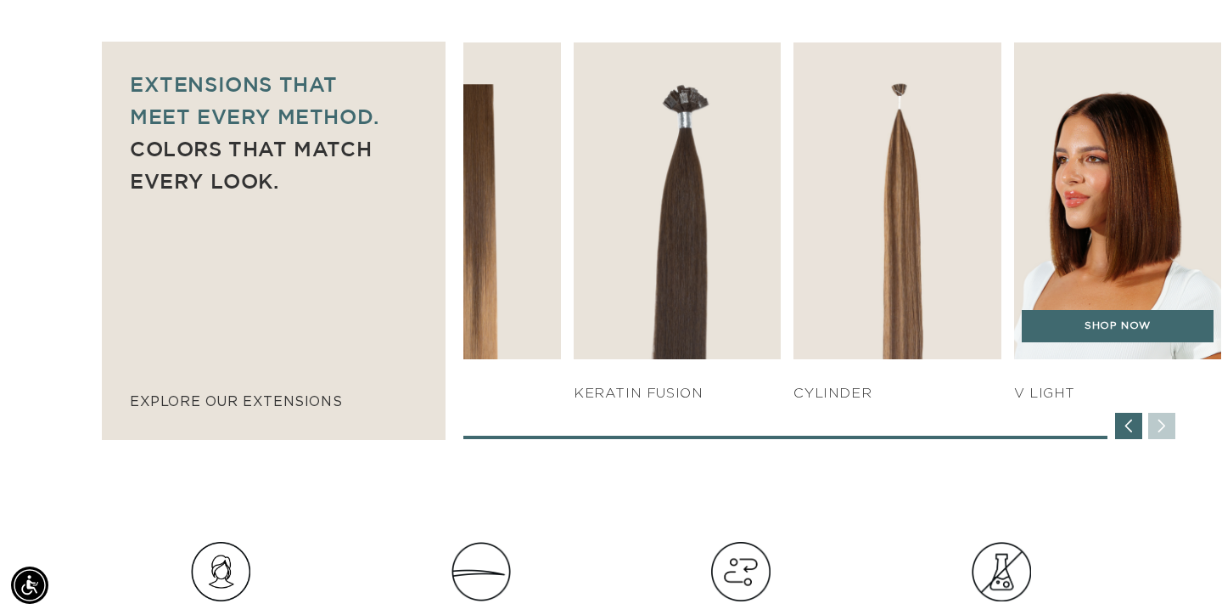
scroll to position [0, 2204]
click at [1145, 232] on img "7 / 7" at bounding box center [1118, 201] width 218 height 332
click at [1132, 323] on link "SHOP NOW" at bounding box center [1118, 326] width 192 height 32
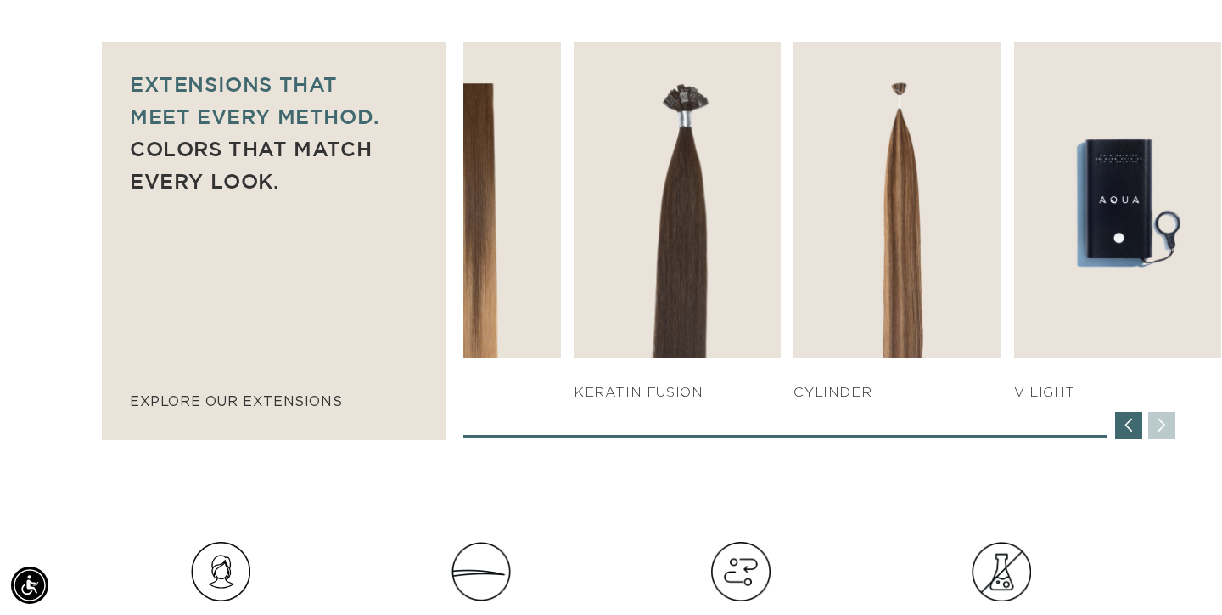
scroll to position [0, 2204]
click at [1132, 424] on div "Previous slide" at bounding box center [1128, 425] width 27 height 27
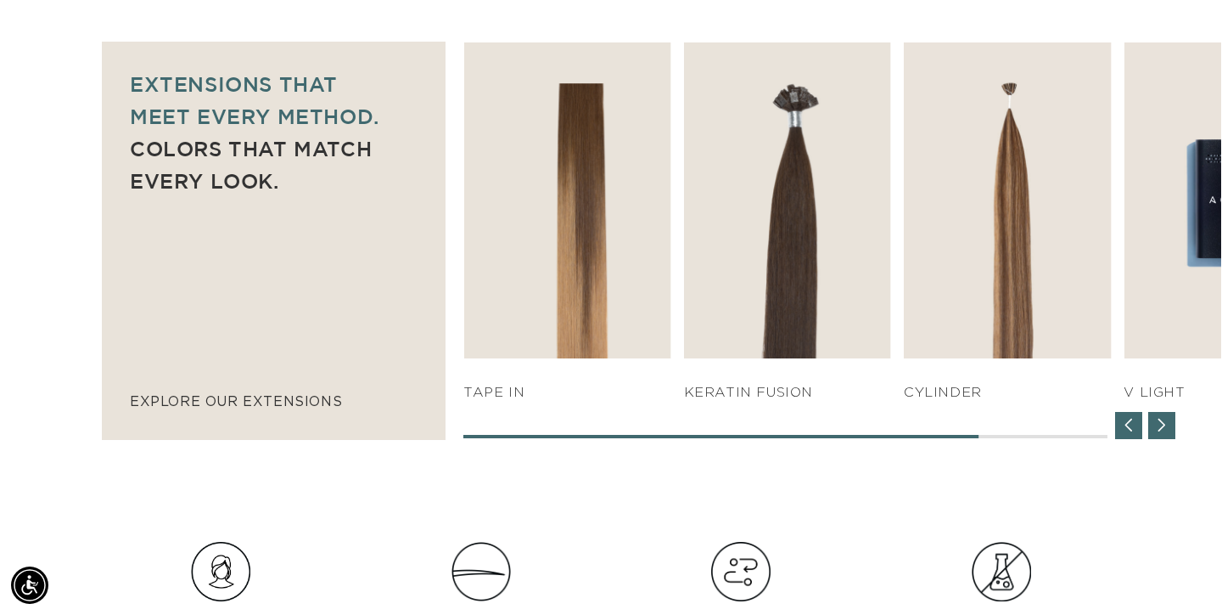
click at [1132, 424] on div "Previous slide" at bounding box center [1128, 425] width 27 height 27
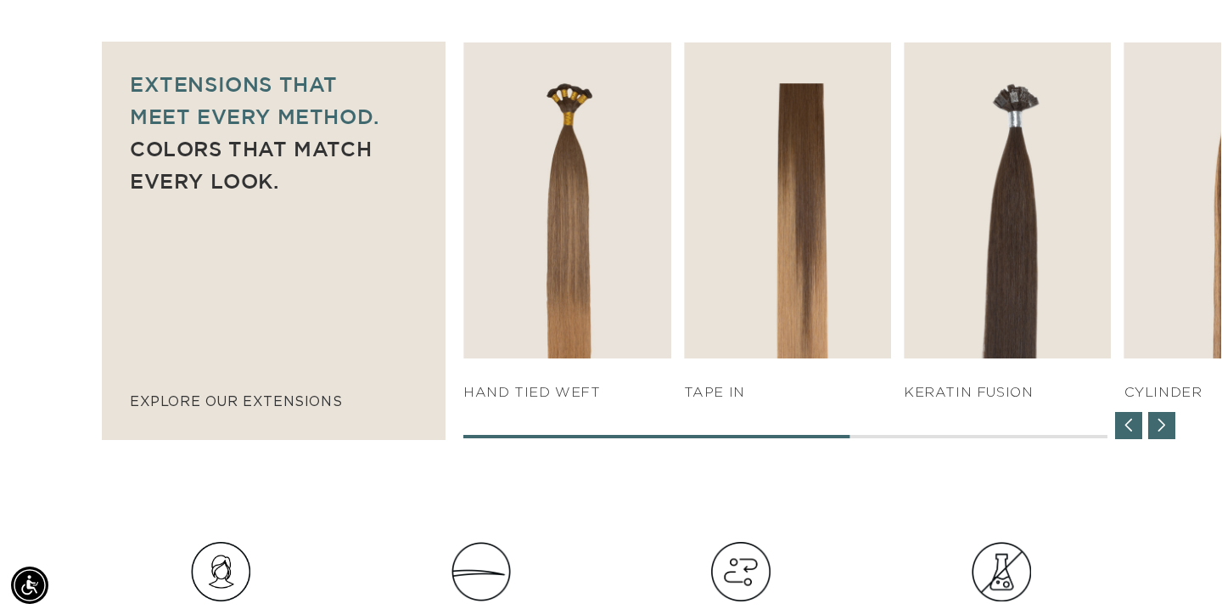
click at [1132, 424] on div "Previous slide" at bounding box center [1128, 425] width 27 height 27
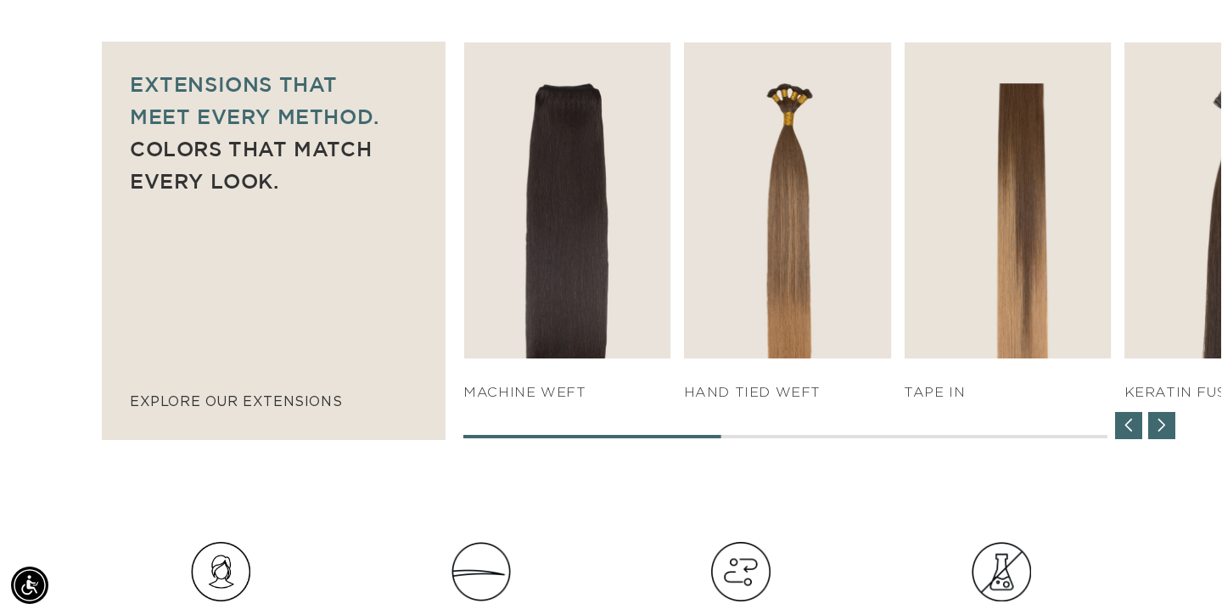
click at [1132, 425] on div "Previous slide" at bounding box center [1128, 425] width 27 height 27
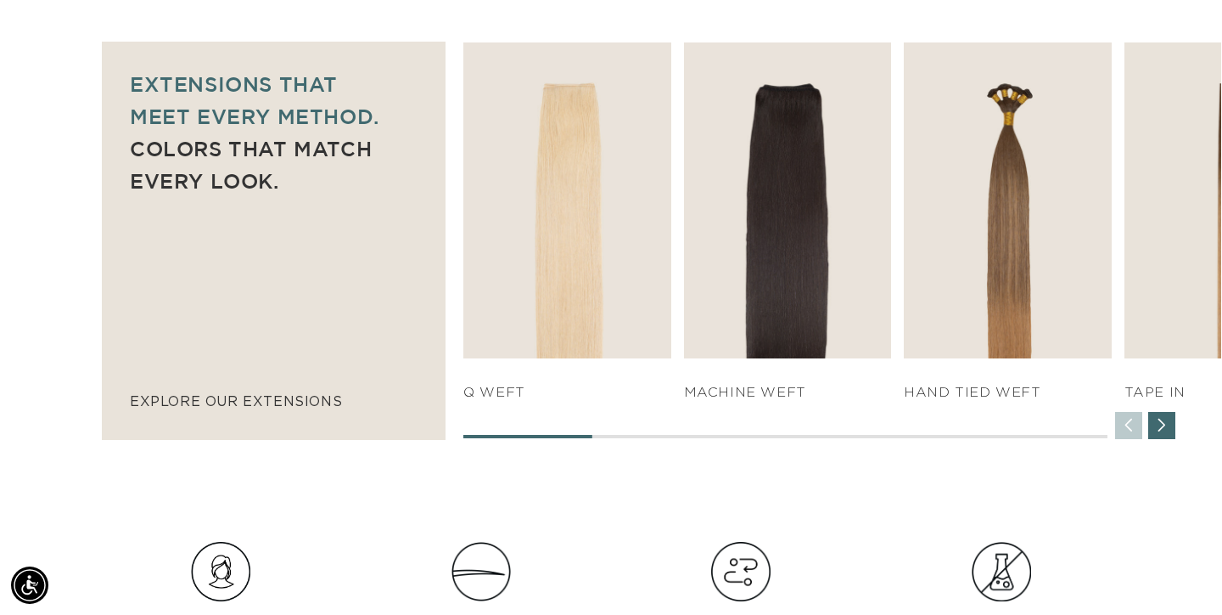
click at [1132, 425] on div "SHOP NOW q weft SHOP NOW Machine Weft SHOP NOW" at bounding box center [842, 240] width 758 height 396
click at [1131, 424] on div "SHOP NOW q weft SHOP NOW Machine Weft SHOP NOW" at bounding box center [842, 240] width 758 height 396
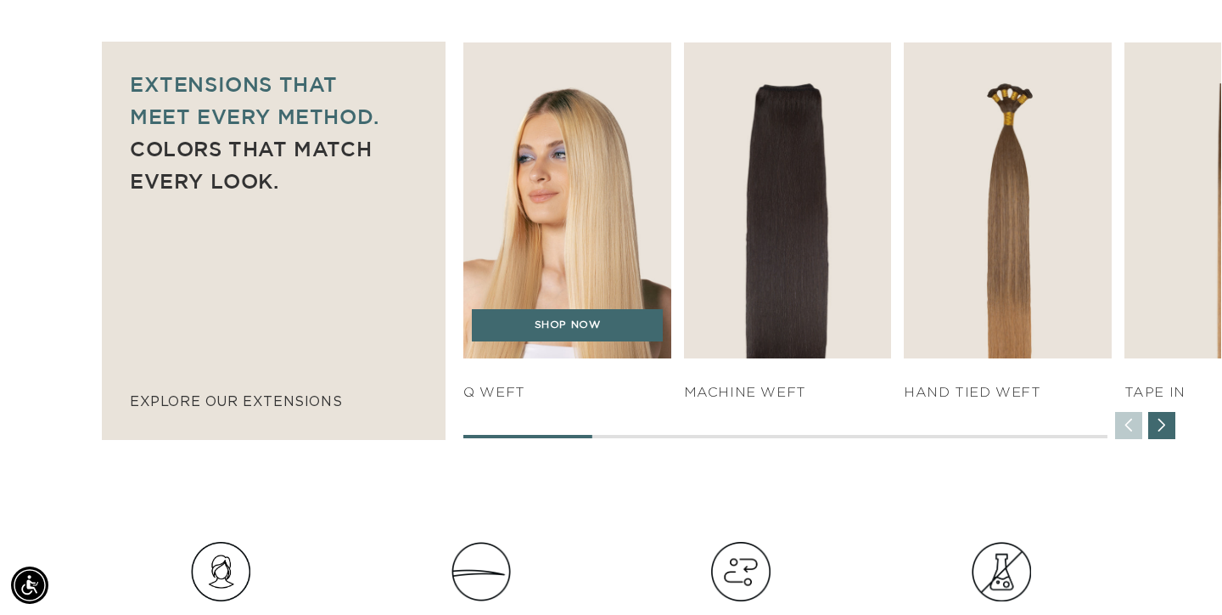
scroll to position [0, 1102]
click at [554, 194] on img "1 / 7" at bounding box center [567, 200] width 218 height 332
click at [581, 323] on link "SHOP NOW" at bounding box center [568, 325] width 192 height 32
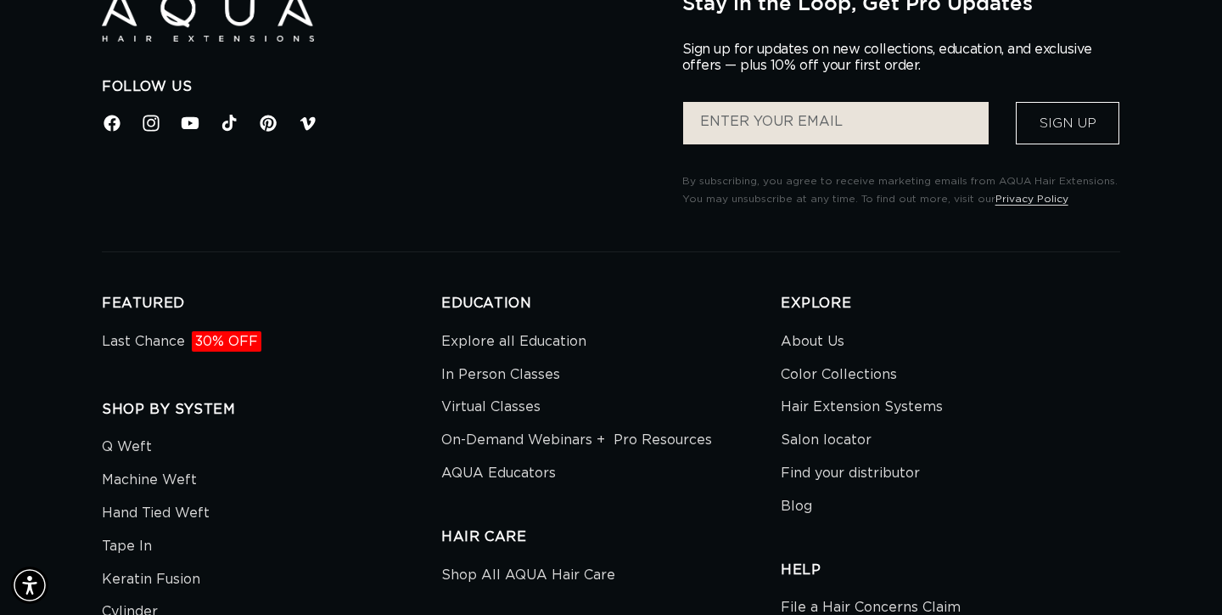
scroll to position [0, 1102]
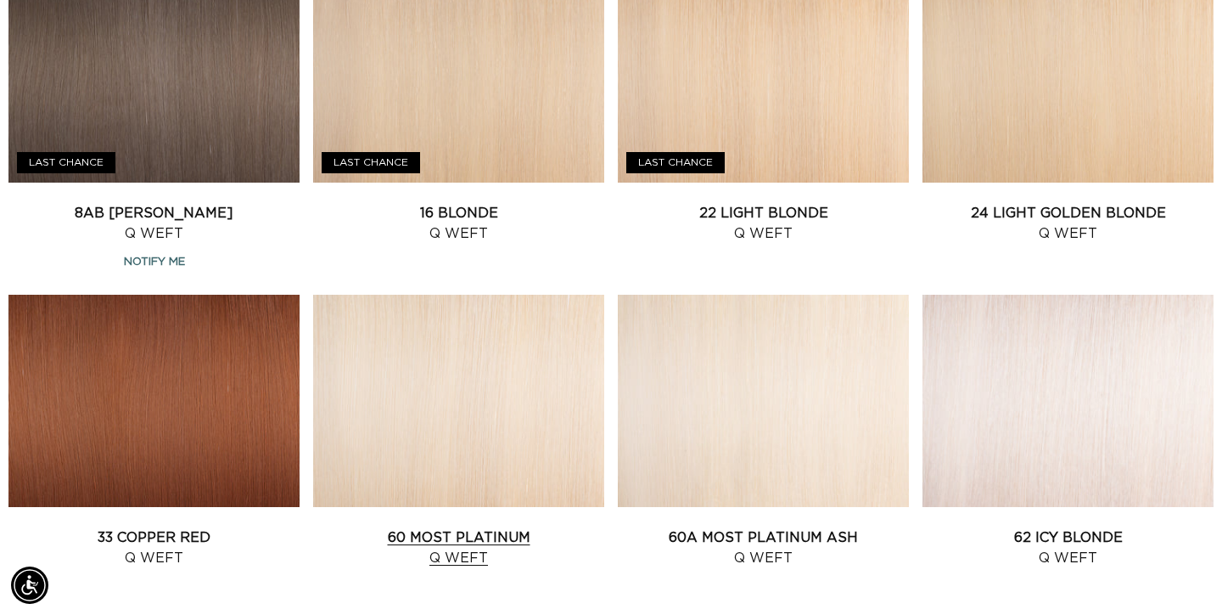
scroll to position [0, 2204]
click at [512, 527] on link "60 Most Platinum Q Weft" at bounding box center [458, 547] width 291 height 41
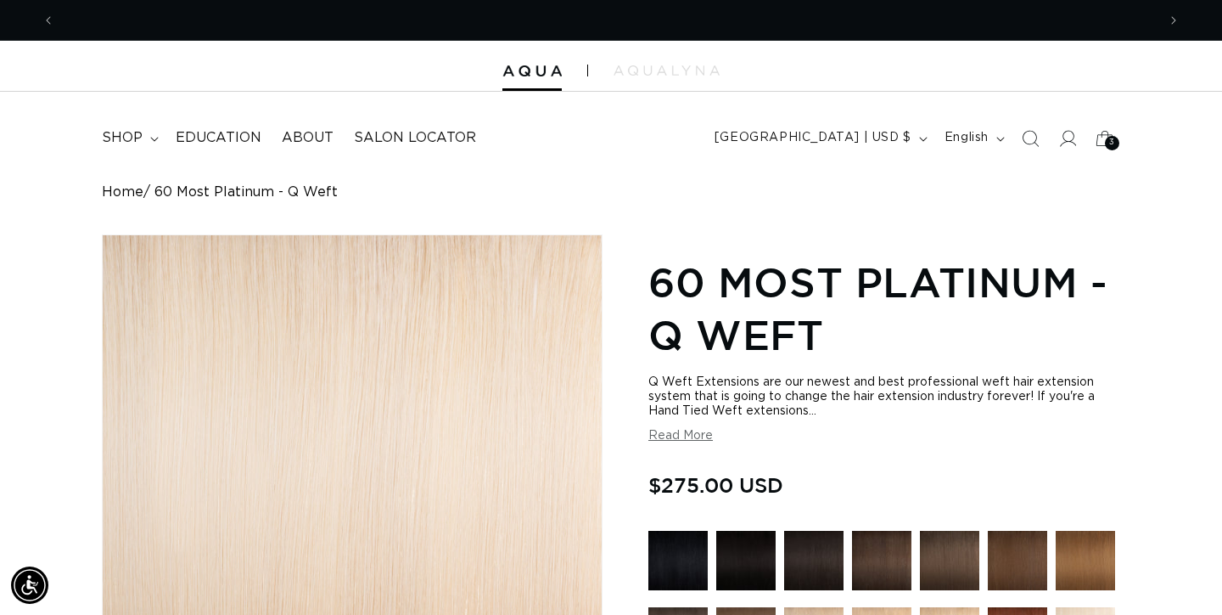
scroll to position [0, 1102]
click at [668, 435] on button "Read More" at bounding box center [681, 436] width 65 height 14
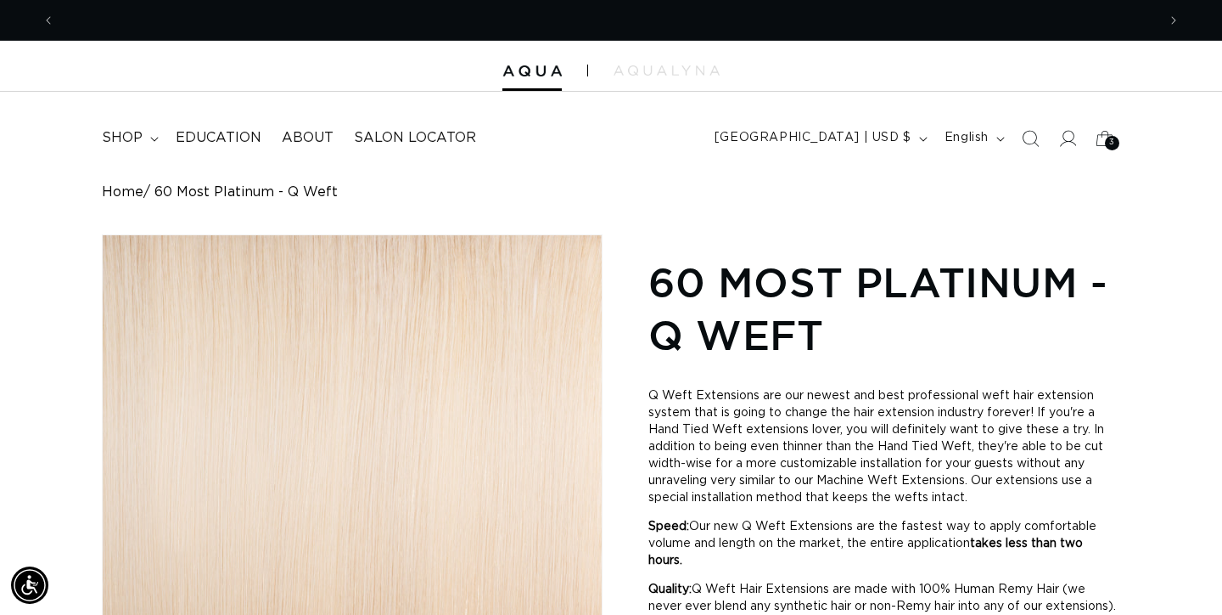
scroll to position [0, 2204]
click at [1111, 137] on span "3" at bounding box center [1112, 143] width 6 height 14
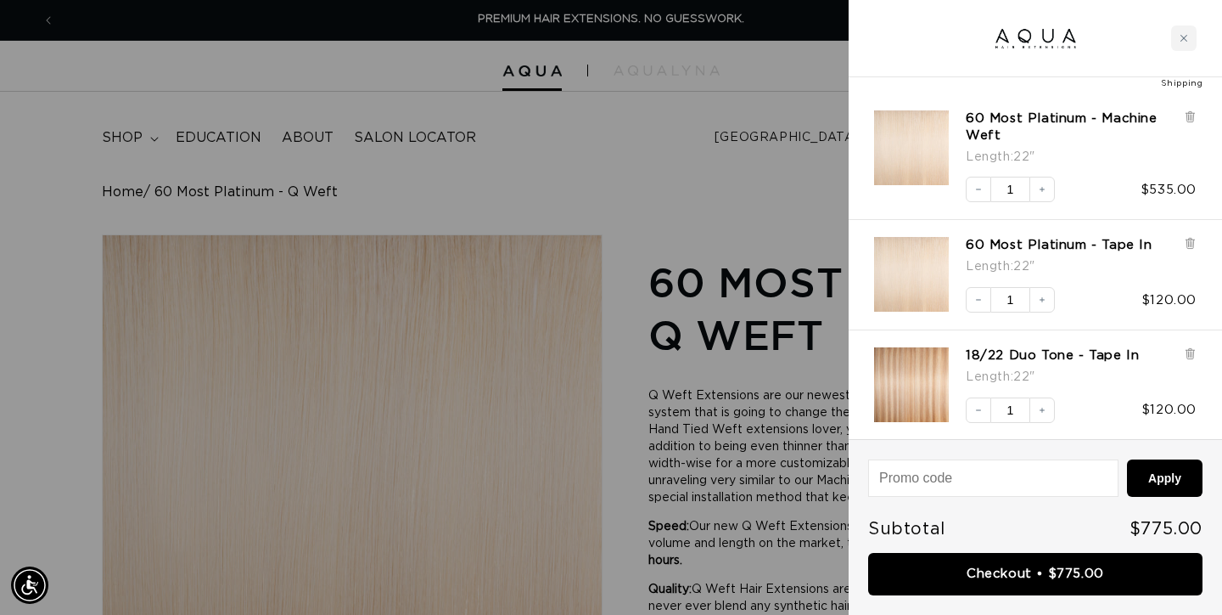
scroll to position [86, 0]
click at [997, 480] on input at bounding box center [993, 478] width 249 height 36
type input "welcome aqua"
drag, startPoint x: 997, startPoint y: 480, endPoint x: 1168, endPoint y: 482, distance: 171.5
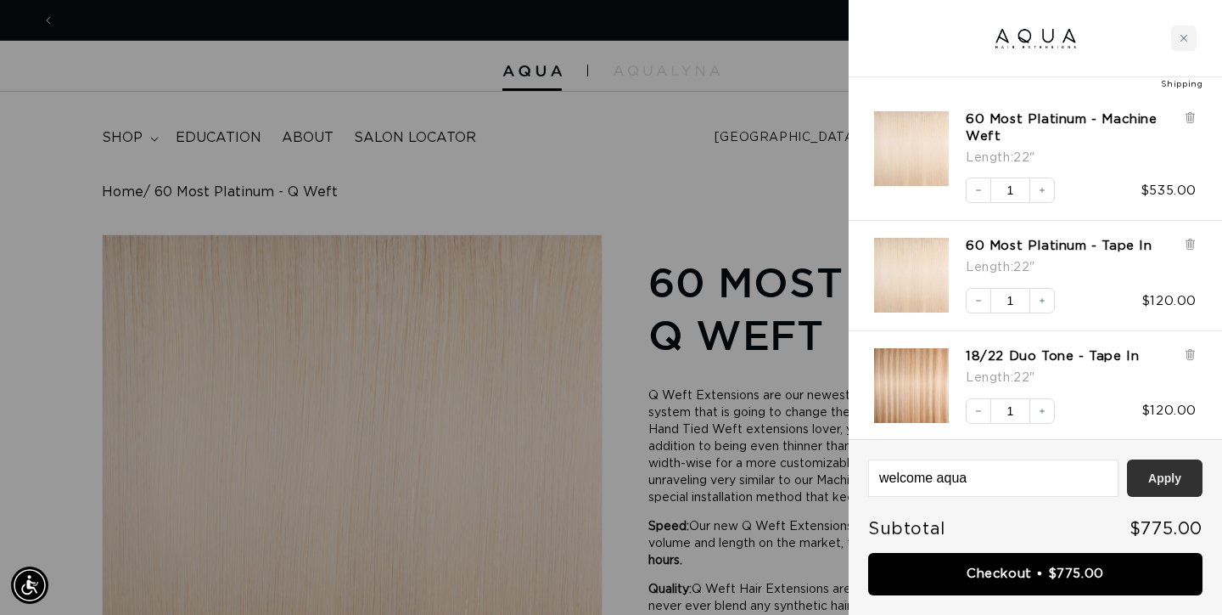
click at [1168, 482] on button "Apply" at bounding box center [1165, 477] width 76 height 37
click at [980, 476] on input "welcome aqua" at bounding box center [993, 478] width 249 height 36
type input "WELCOMEAQUA"
click at [1186, 465] on button "Apply" at bounding box center [1165, 477] width 76 height 37
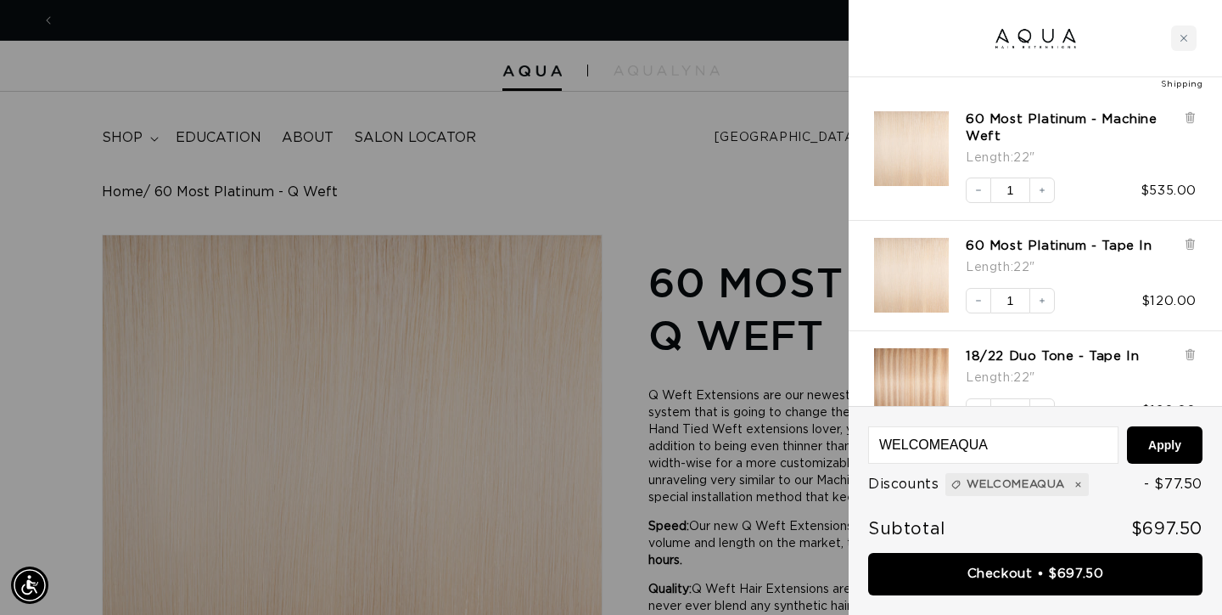
scroll to position [0, 0]
click at [925, 146] on img "60 Most Platinum - Machine Weft - 22&quot;" at bounding box center [911, 148] width 75 height 75
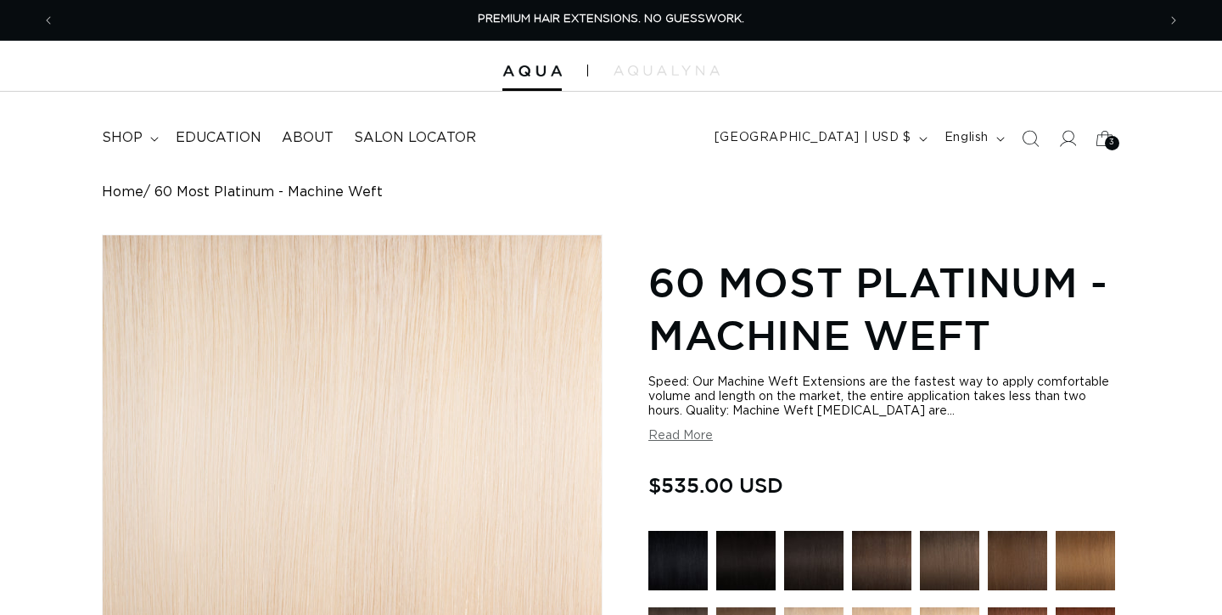
click at [696, 437] on button "Read More" at bounding box center [681, 436] width 65 height 14
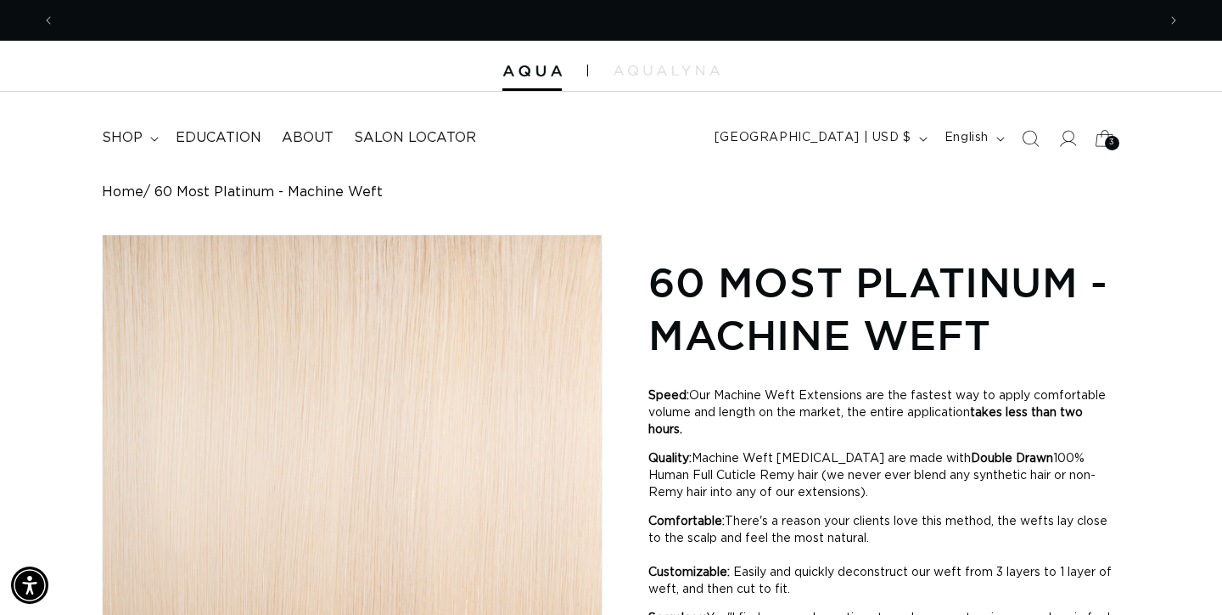
scroll to position [0, 2204]
click at [1111, 140] on span "3" at bounding box center [1112, 143] width 6 height 14
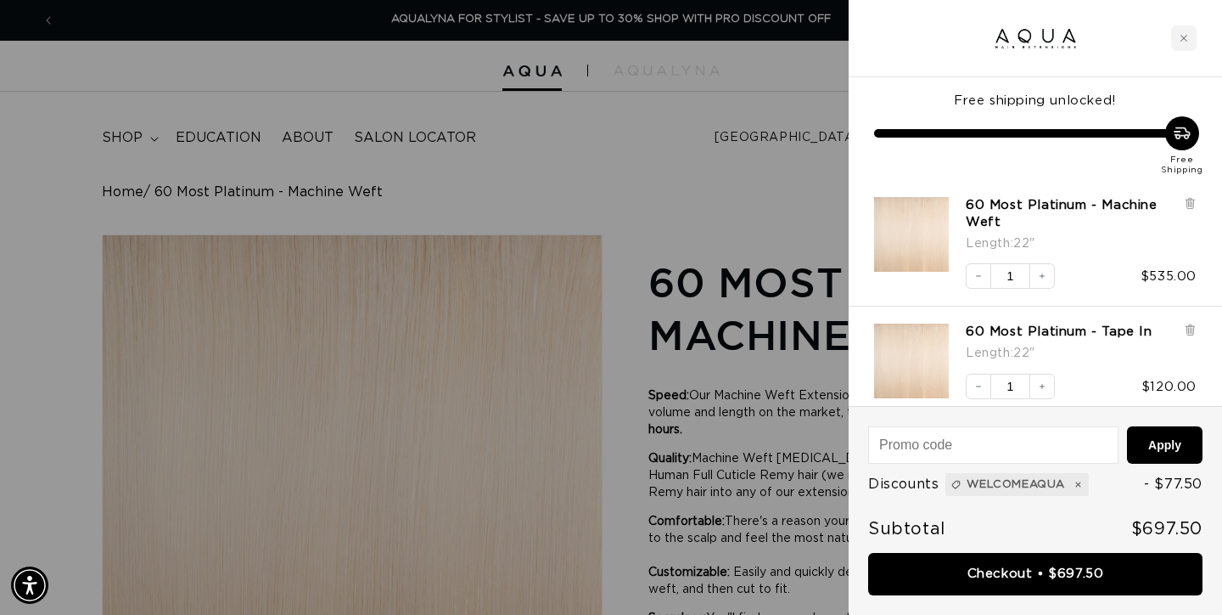
click at [744, 196] on div at bounding box center [611, 307] width 1222 height 615
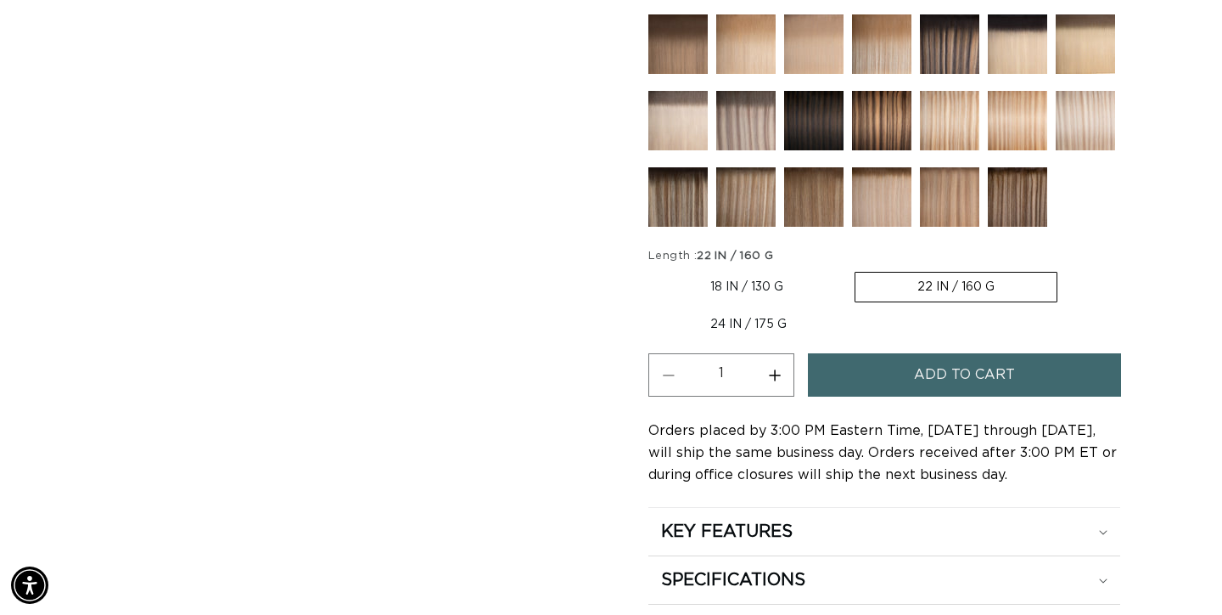
click at [759, 339] on label "24 IN / 175 G Variant sold out or unavailable" at bounding box center [749, 324] width 200 height 29
click at [1066, 269] on input "24 IN / 175 G Variant sold out or unavailable" at bounding box center [1066, 268] width 1 height 1
radio input "true"
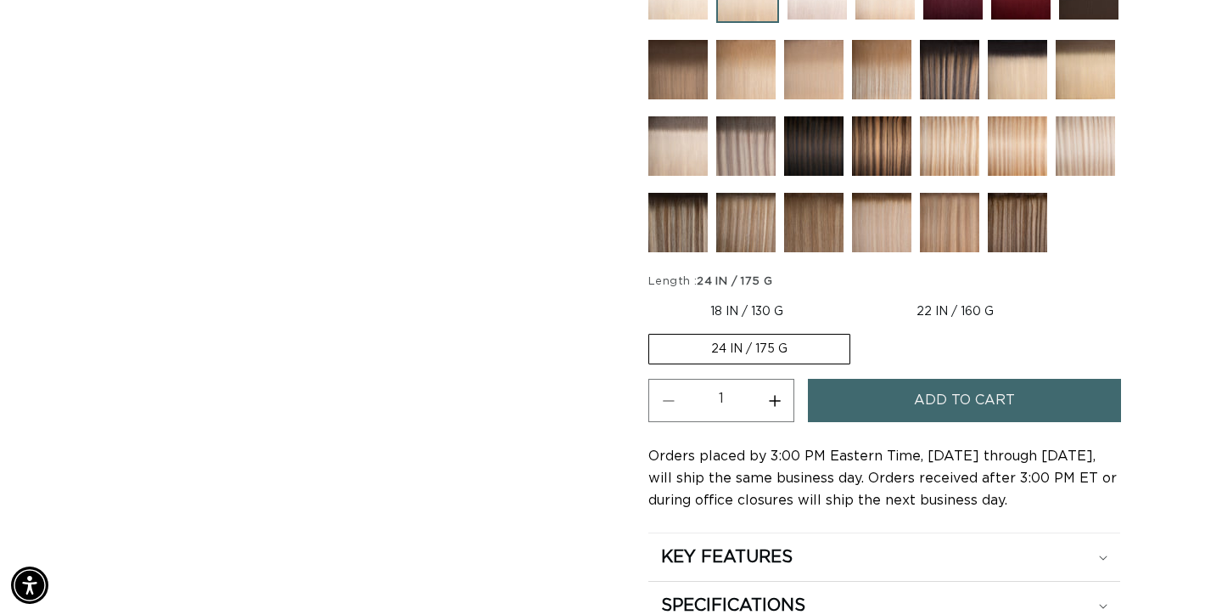
scroll to position [1054, 0]
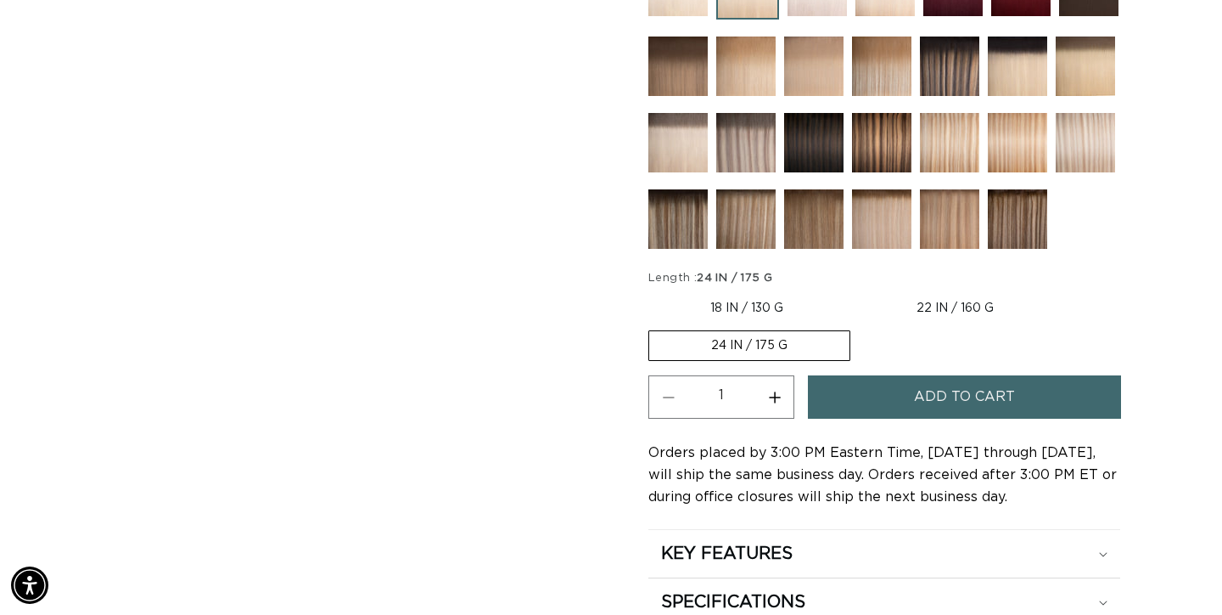
click at [949, 416] on span "Add to cart" at bounding box center [964, 396] width 101 height 43
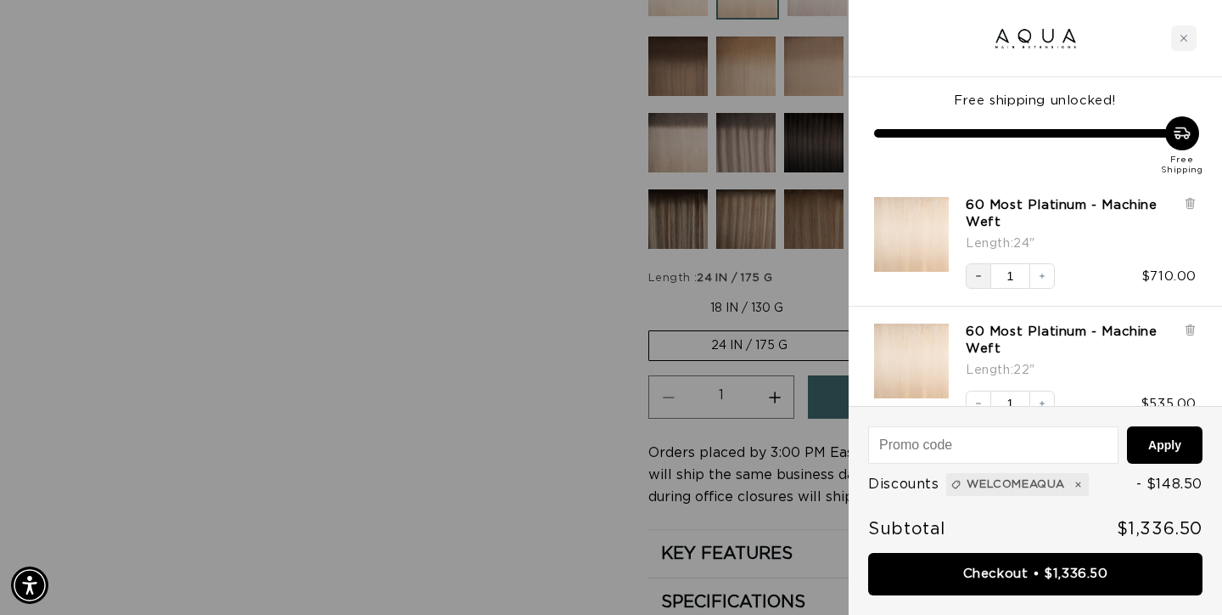
scroll to position [0, 1102]
click at [979, 278] on icon "Decrease quantity" at bounding box center [979, 276] width 10 height 10
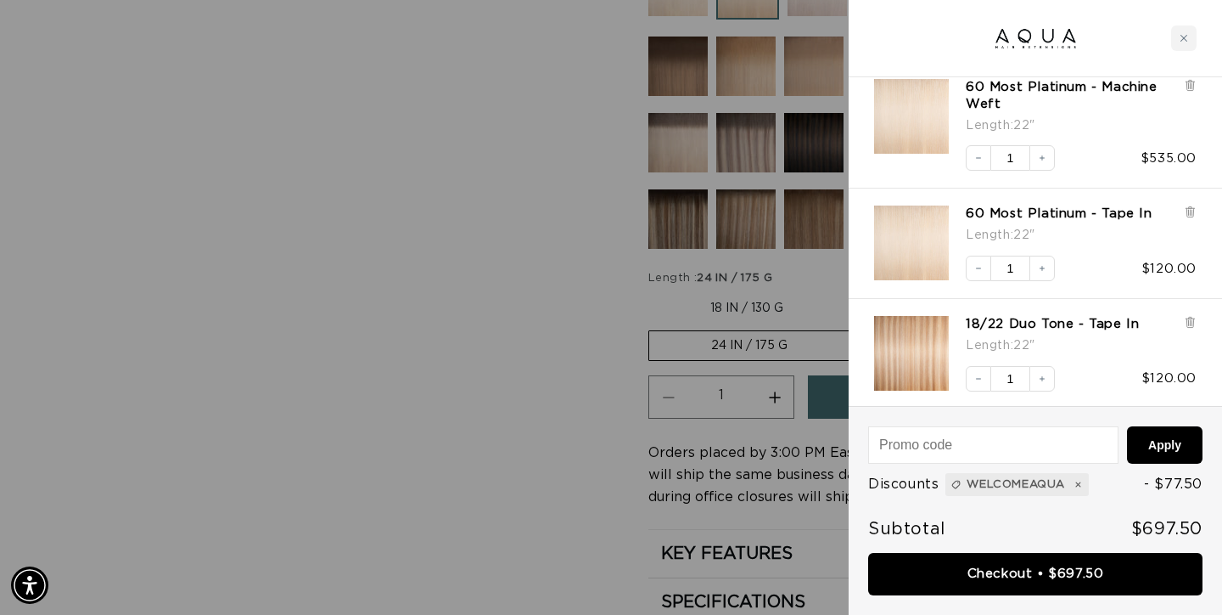
scroll to position [0, 2204]
click at [487, 469] on div at bounding box center [611, 307] width 1222 height 615
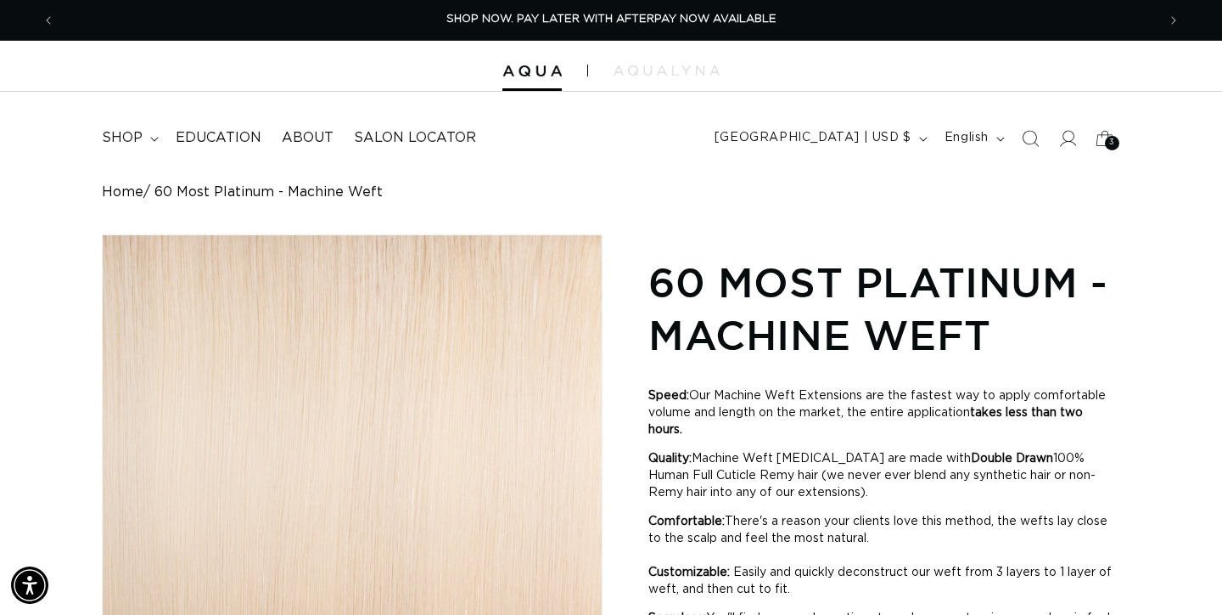
scroll to position [0, 0]
click at [1108, 137] on div "3 3" at bounding box center [1112, 143] width 14 height 14
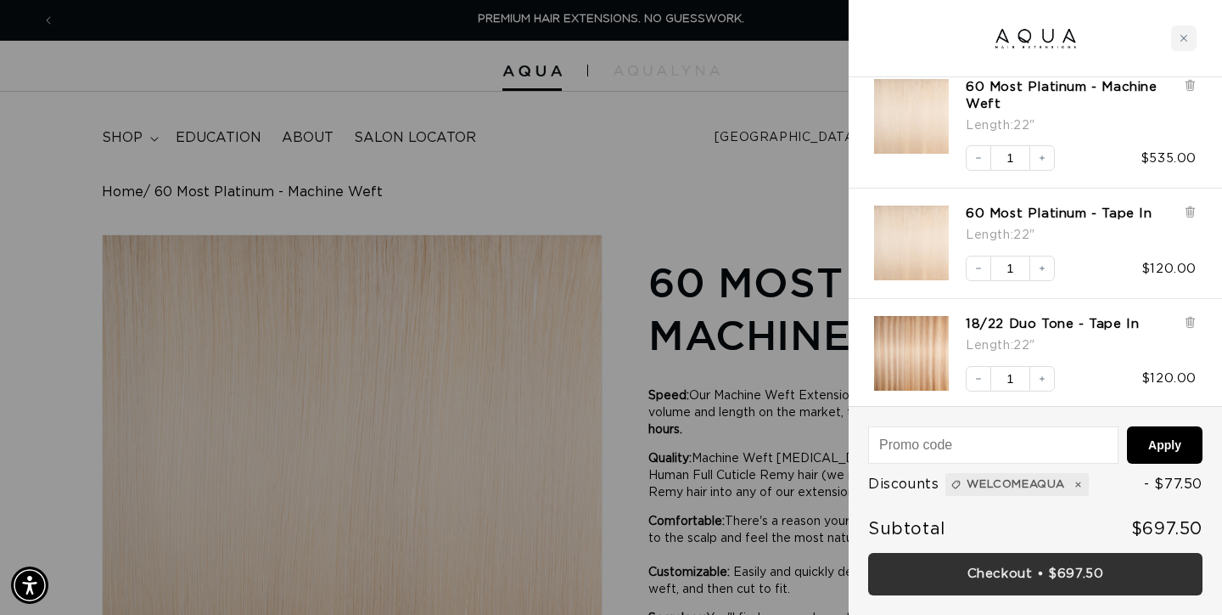
click at [1100, 566] on link "Checkout • $697.50" at bounding box center [1035, 574] width 334 height 43
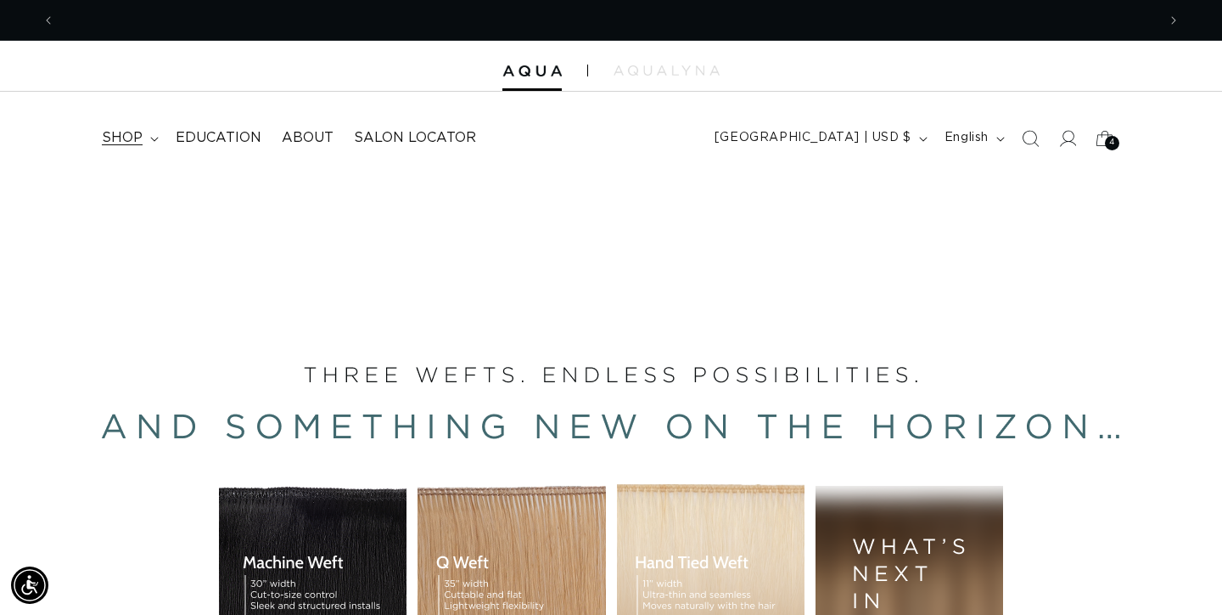
click at [140, 134] on span "shop" at bounding box center [122, 138] width 41 height 18
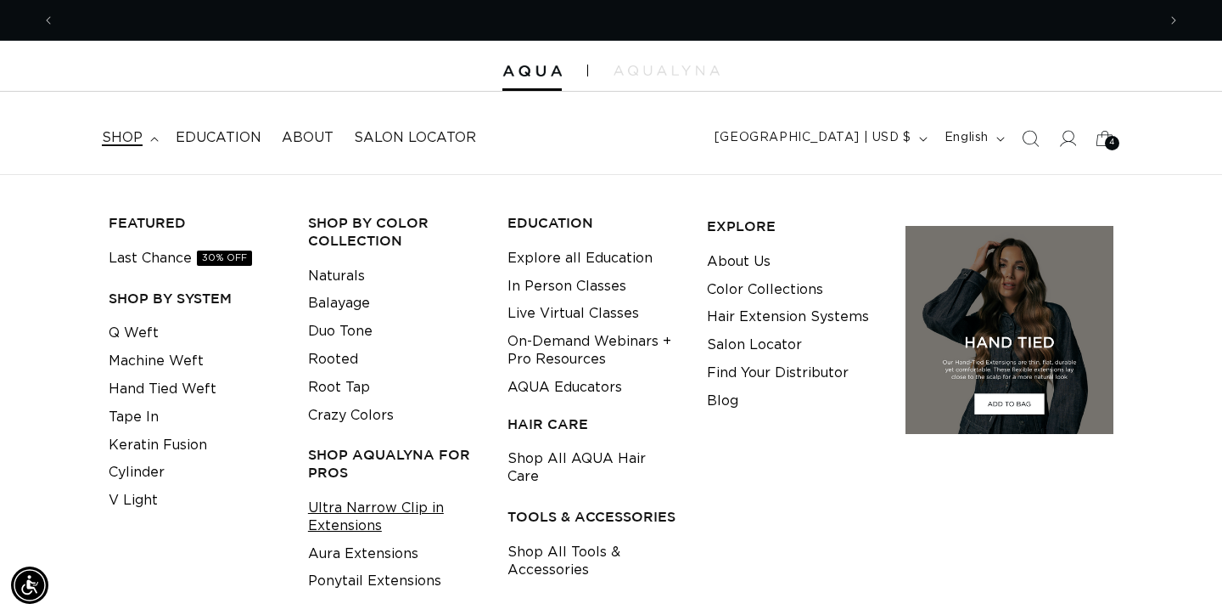
scroll to position [0, 1102]
click at [637, 454] on link "Shop All AQUA Hair Care" at bounding box center [594, 468] width 173 height 46
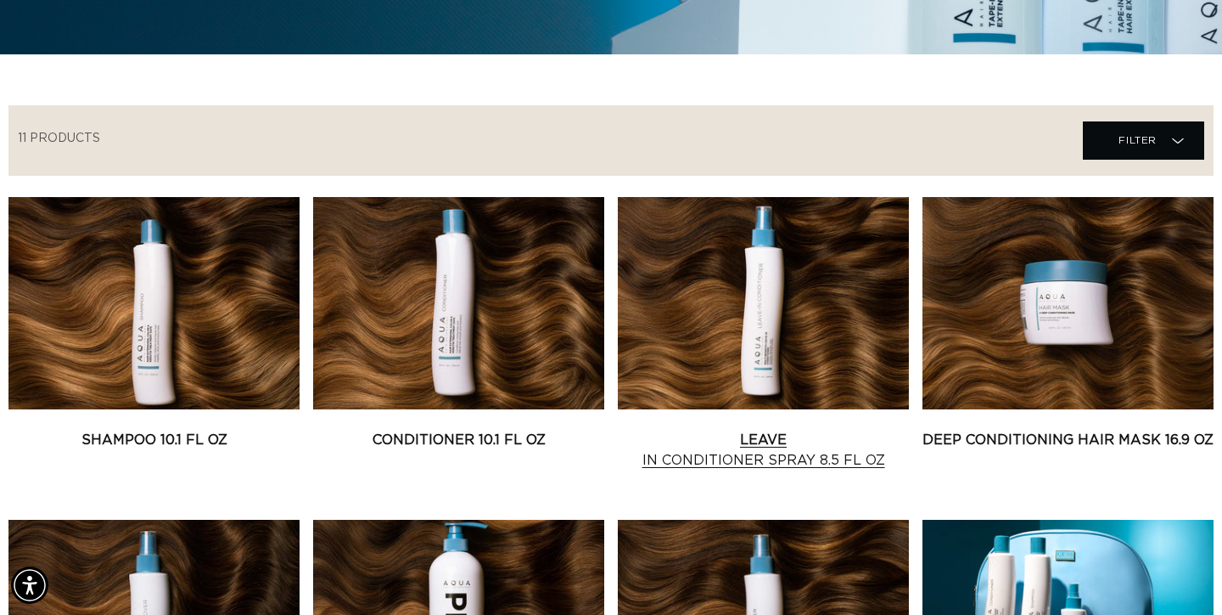
scroll to position [0, 2204]
click at [802, 430] on link "Leave In Conditioner Spray 8.5 fl oz" at bounding box center [763, 450] width 291 height 41
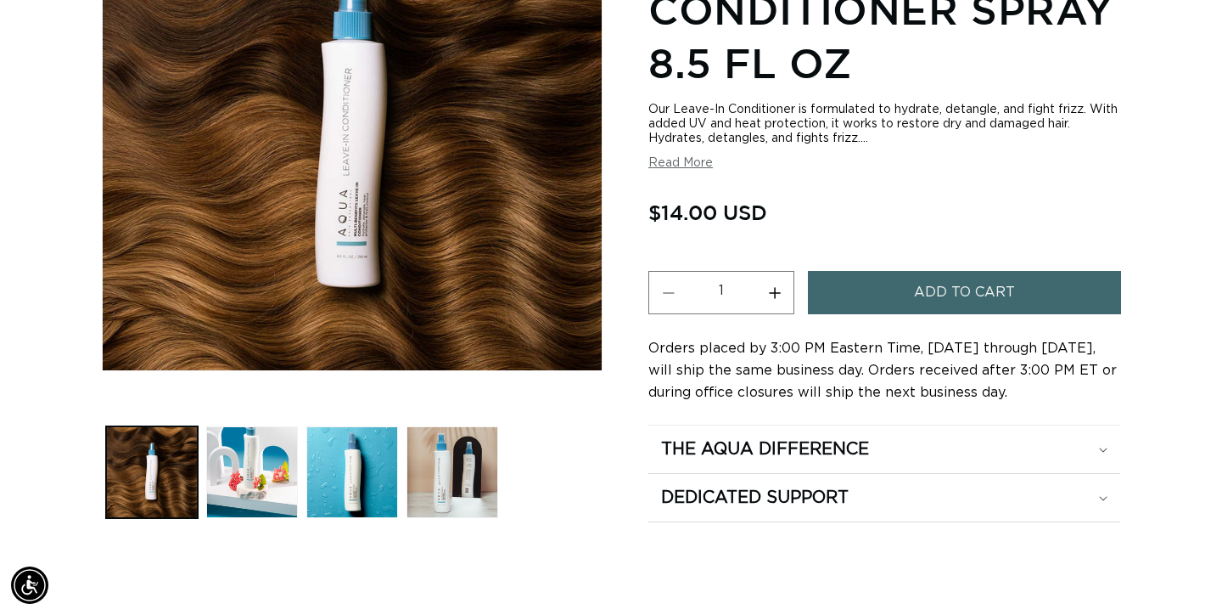
scroll to position [0, 1102]
click at [958, 298] on span "Add to cart" at bounding box center [964, 292] width 101 height 43
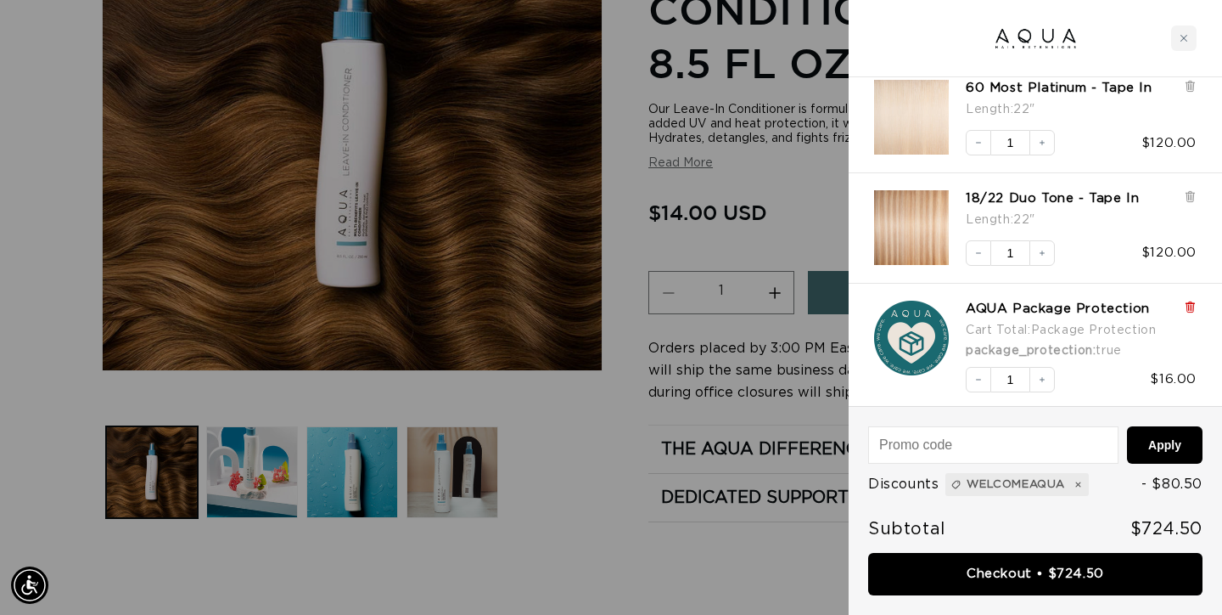
scroll to position [0, 0]
click at [1187, 306] on icon at bounding box center [1190, 307] width 13 height 13
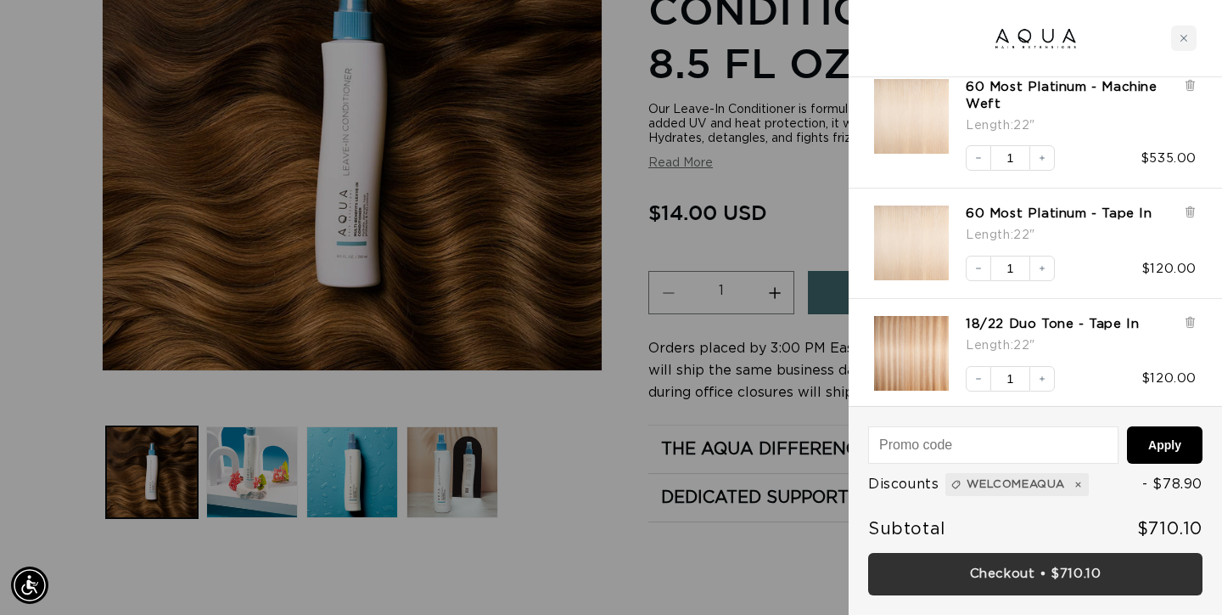
scroll to position [0, 2204]
click at [1061, 570] on link "Checkout • $710.10" at bounding box center [1035, 574] width 334 height 43
